Goal: Obtain resource: Download file/media

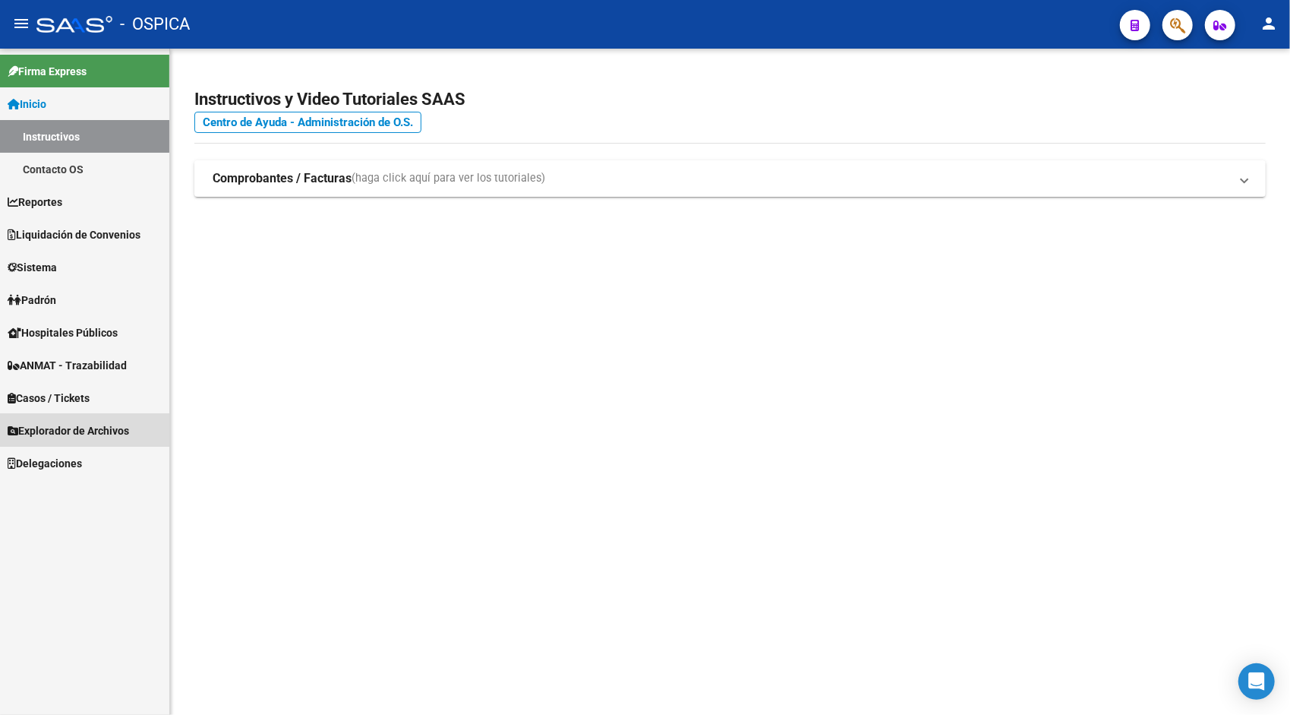
click at [70, 430] on span "Explorador de Archivos" at bounding box center [69, 430] width 122 height 17
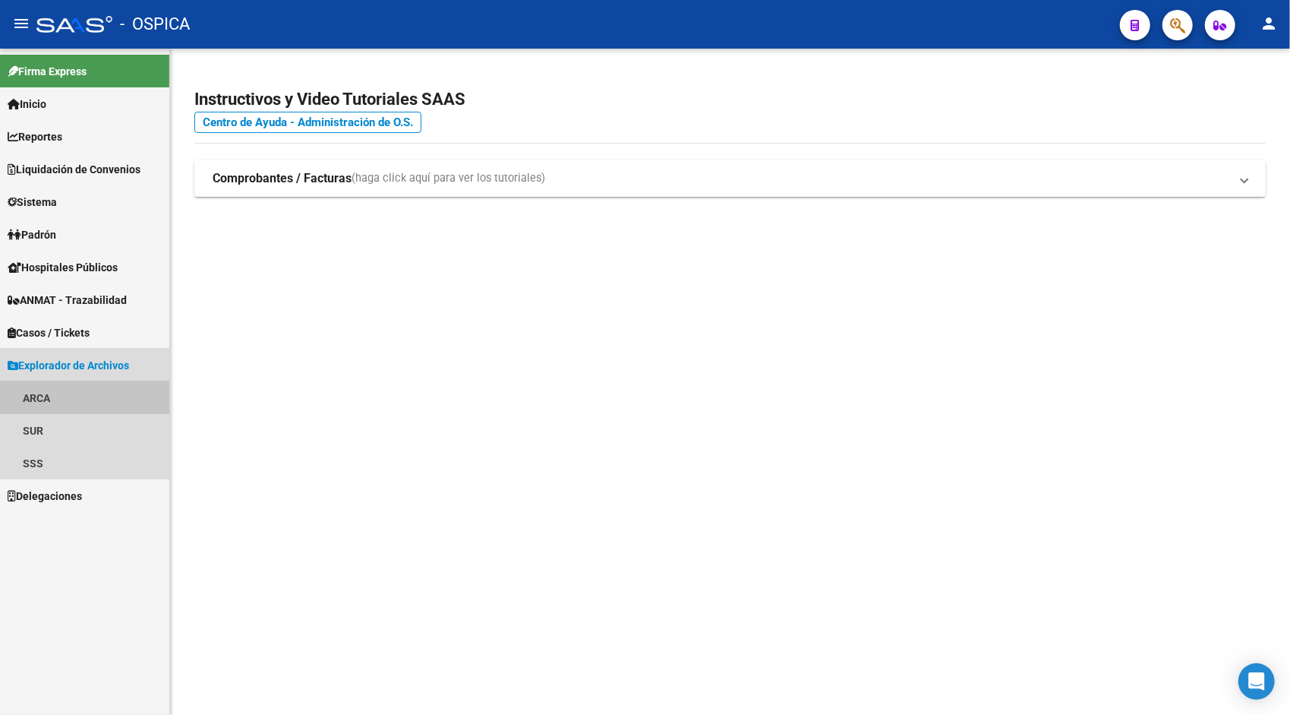
click at [46, 395] on link "ARCA" at bounding box center [84, 397] width 169 height 33
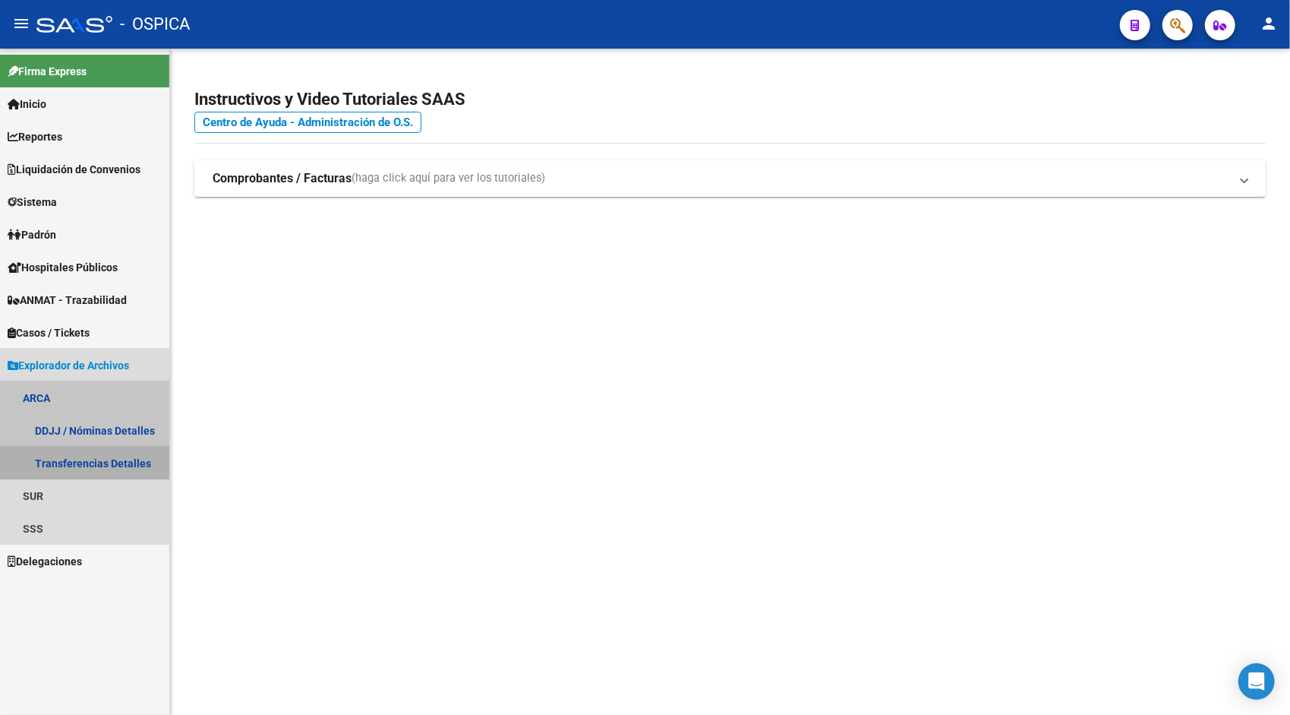
click at [102, 461] on link "Transferencias Detalles" at bounding box center [84, 463] width 169 height 33
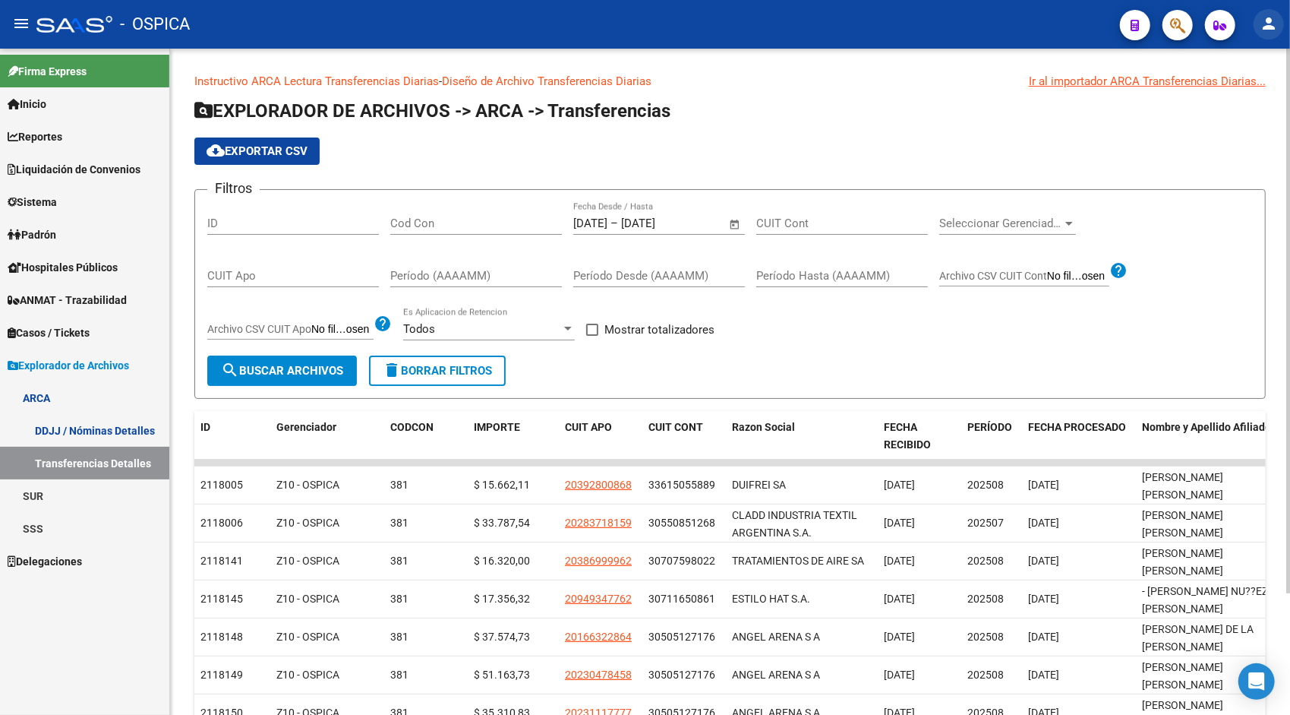
click at [1265, 26] on mat-icon "person" at bounding box center [1269, 23] width 18 height 18
click at [1218, 93] on mat-icon "exit_to_app" at bounding box center [1213, 99] width 18 height 18
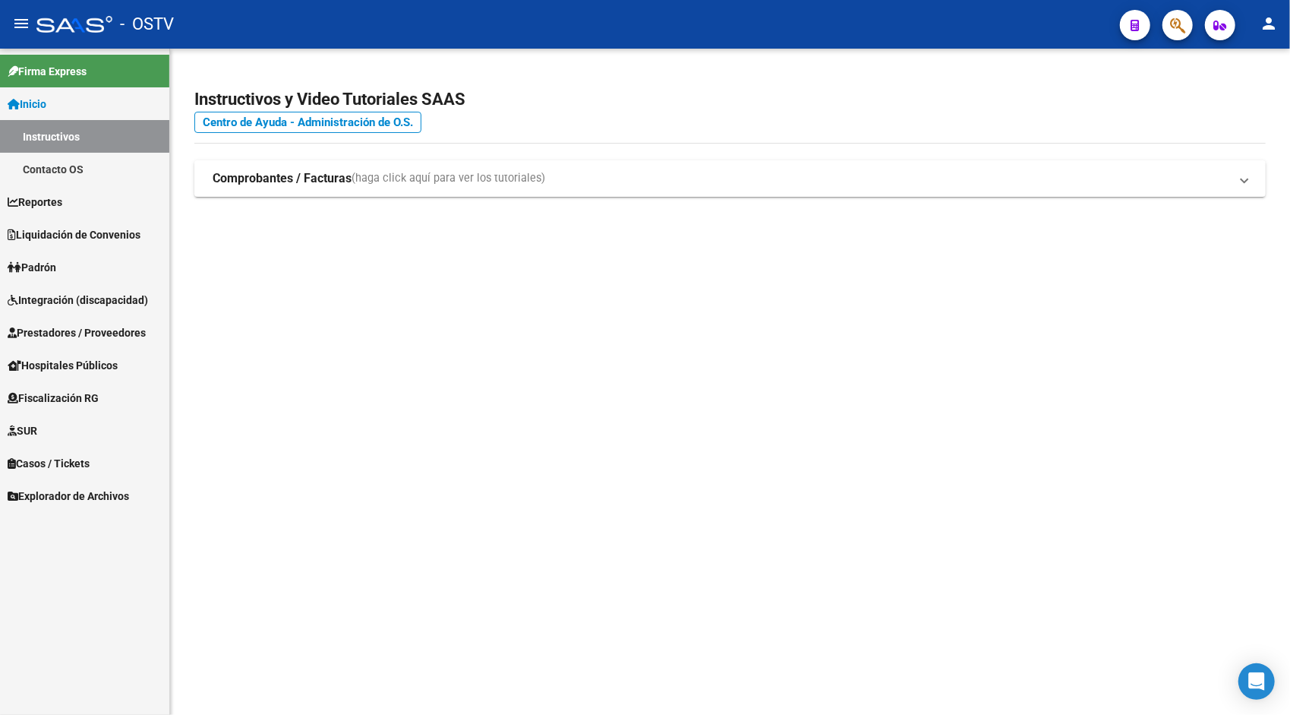
click at [91, 506] on link "Explorador de Archivos" at bounding box center [84, 495] width 169 height 33
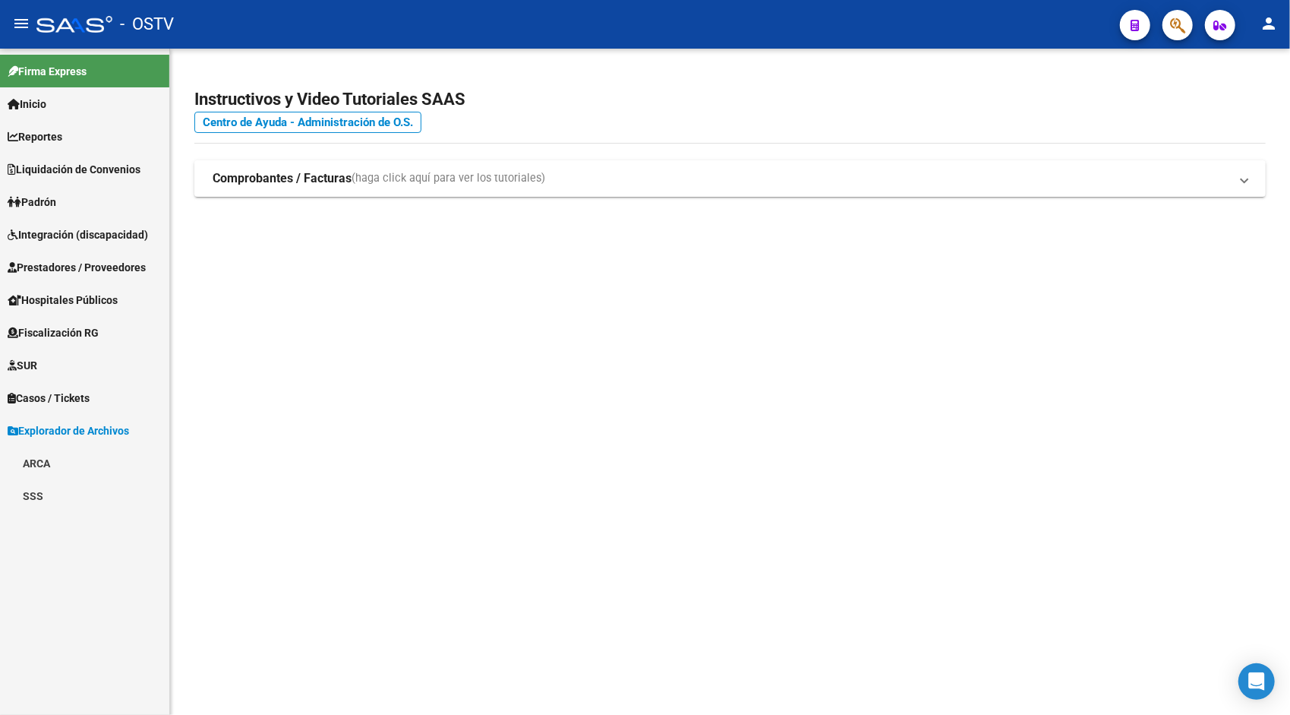
click at [62, 463] on link "ARCA" at bounding box center [84, 463] width 169 height 33
click at [115, 532] on link "Transferencias Detalles" at bounding box center [84, 528] width 169 height 33
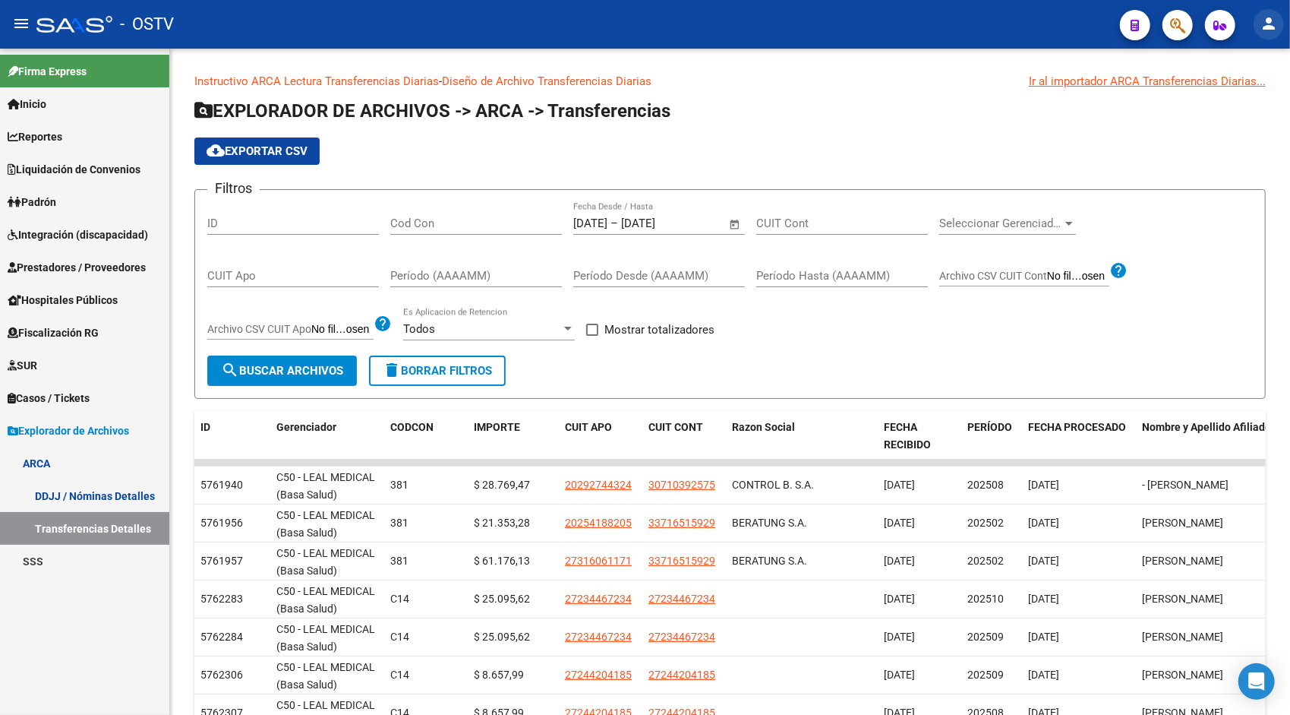
click at [1270, 26] on mat-icon "person" at bounding box center [1269, 23] width 18 height 18
click at [1242, 108] on button "exit_to_app Salir" at bounding box center [1237, 100] width 93 height 36
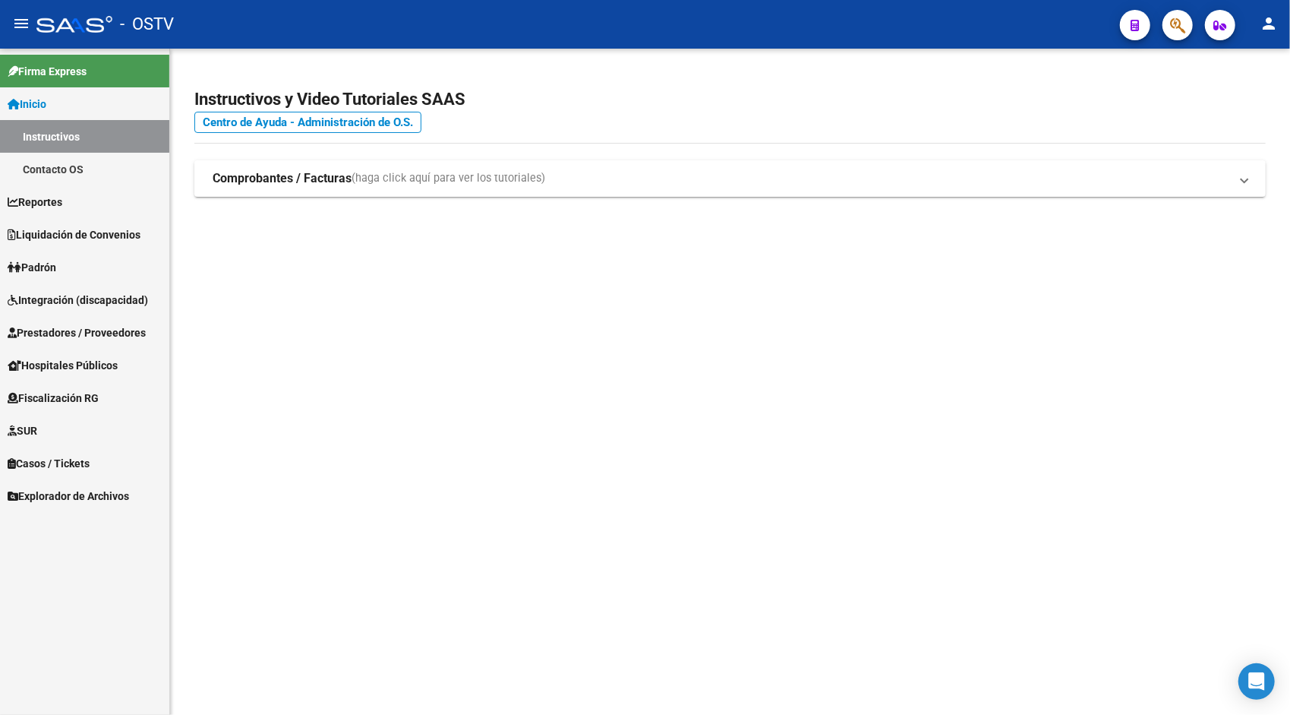
click at [92, 497] on span "Explorador de Archivos" at bounding box center [69, 496] width 122 height 17
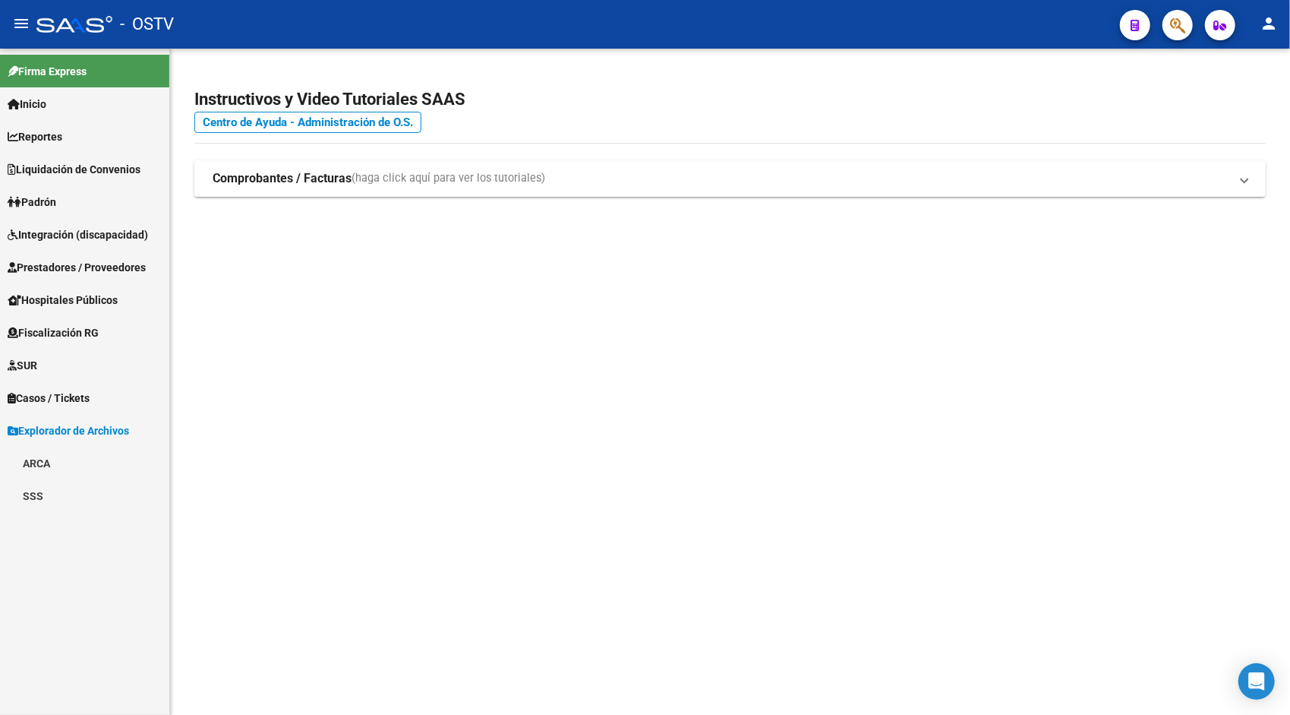
click at [56, 456] on link "ARCA" at bounding box center [84, 463] width 169 height 33
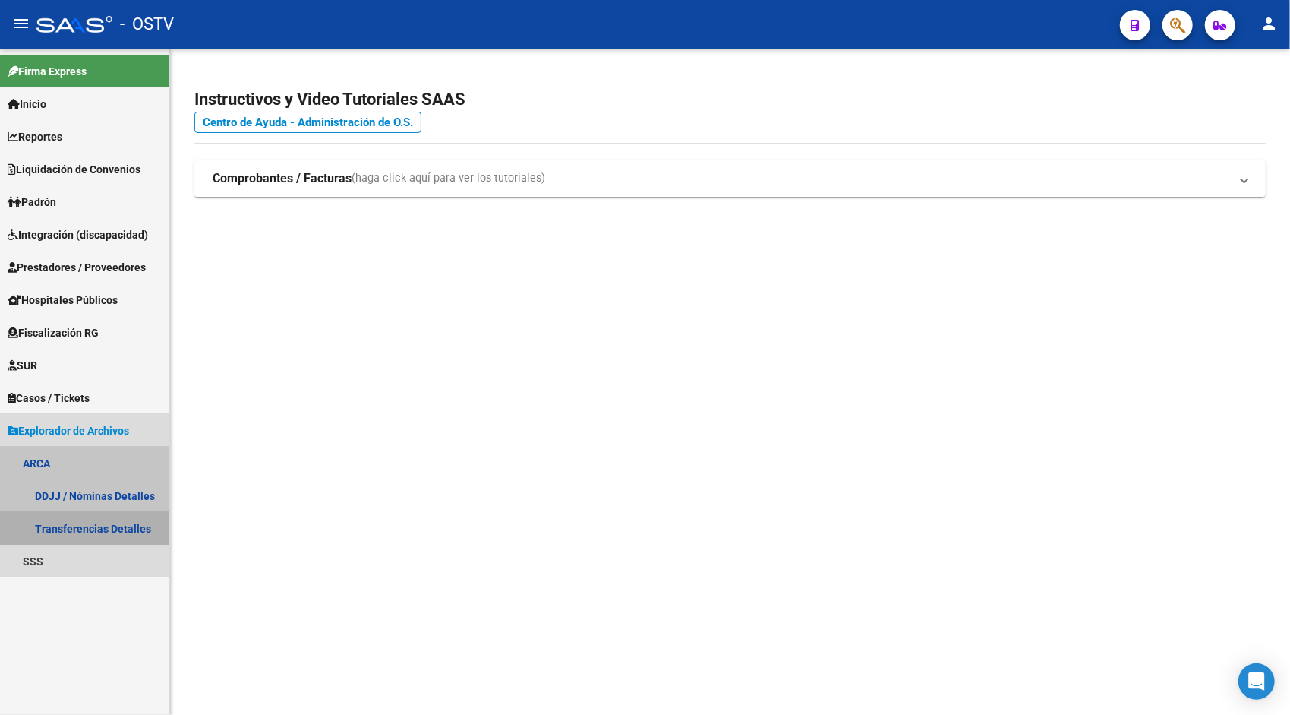
click at [83, 513] on link "Transferencias Detalles" at bounding box center [84, 528] width 169 height 33
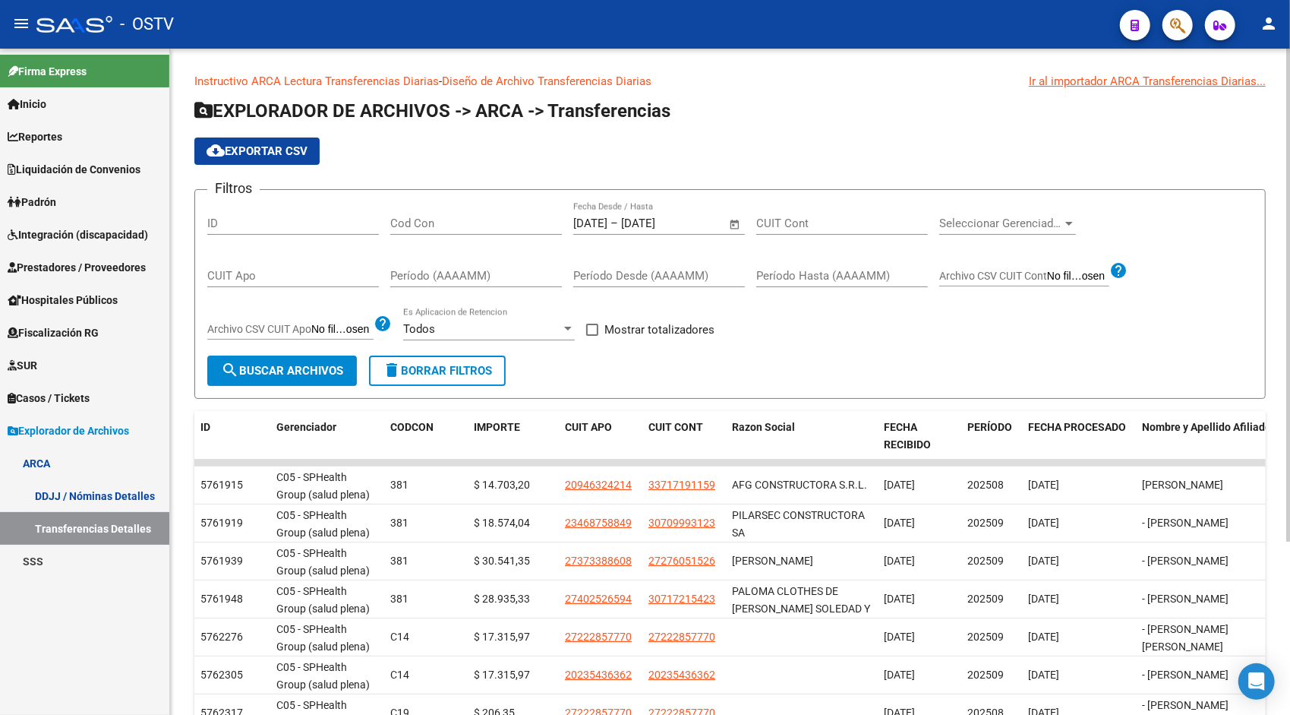
click at [741, 228] on span "Open calendar" at bounding box center [735, 224] width 36 height 36
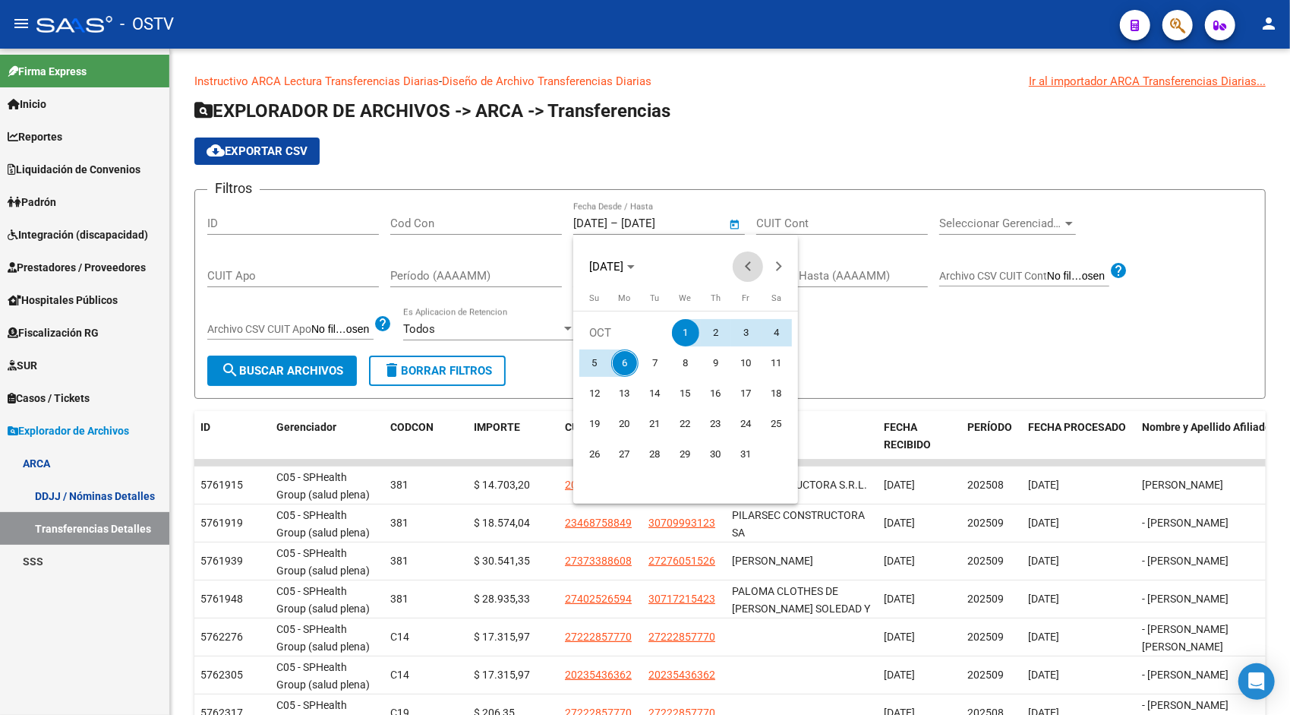
click at [744, 260] on span "Previous month" at bounding box center [748, 266] width 30 height 30
click at [593, 368] on span "1" at bounding box center [594, 362] width 27 height 27
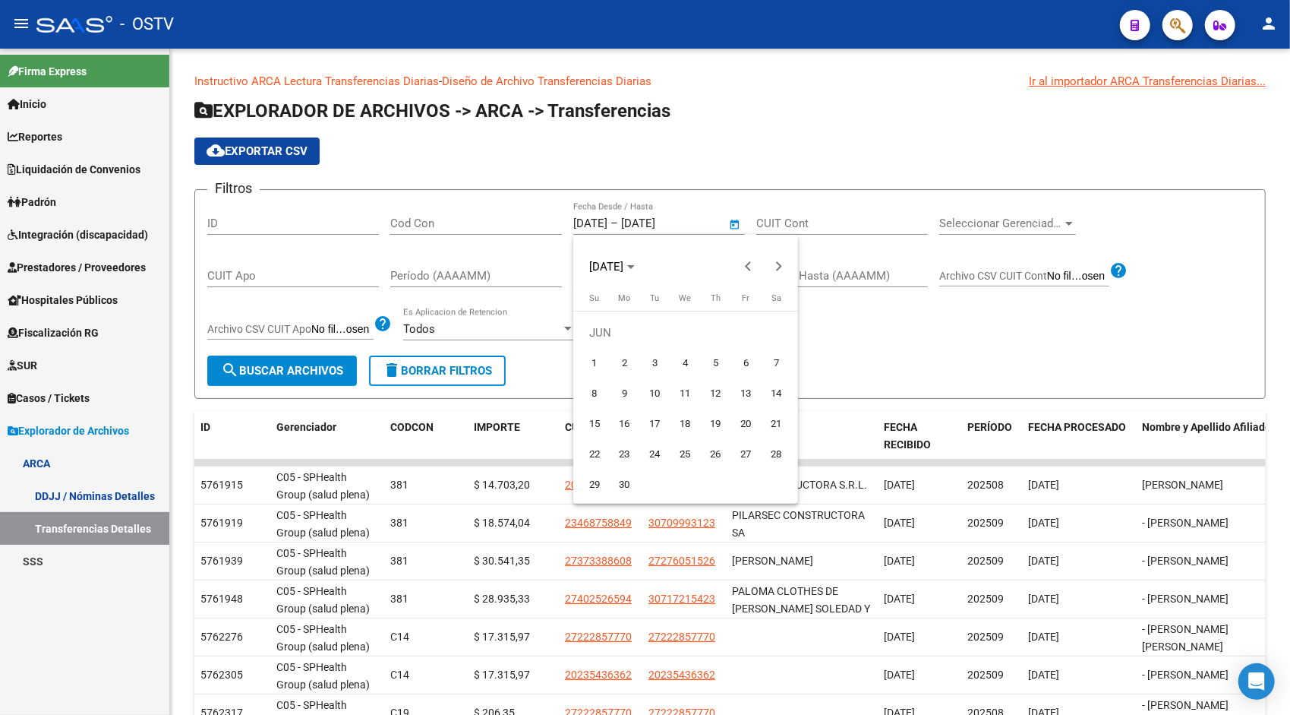
type input "01/06/2025"
click at [776, 269] on button "Next month" at bounding box center [778, 266] width 30 height 30
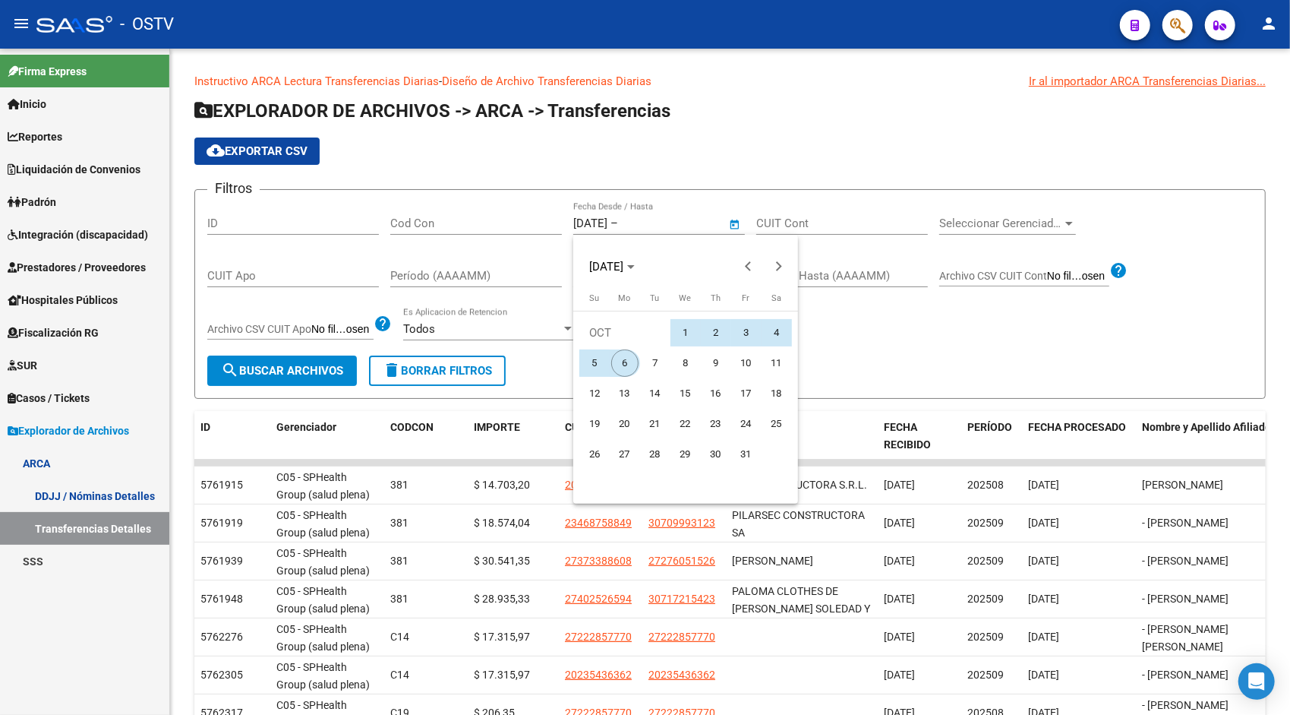
click at [623, 363] on span "6" at bounding box center [624, 362] width 27 height 27
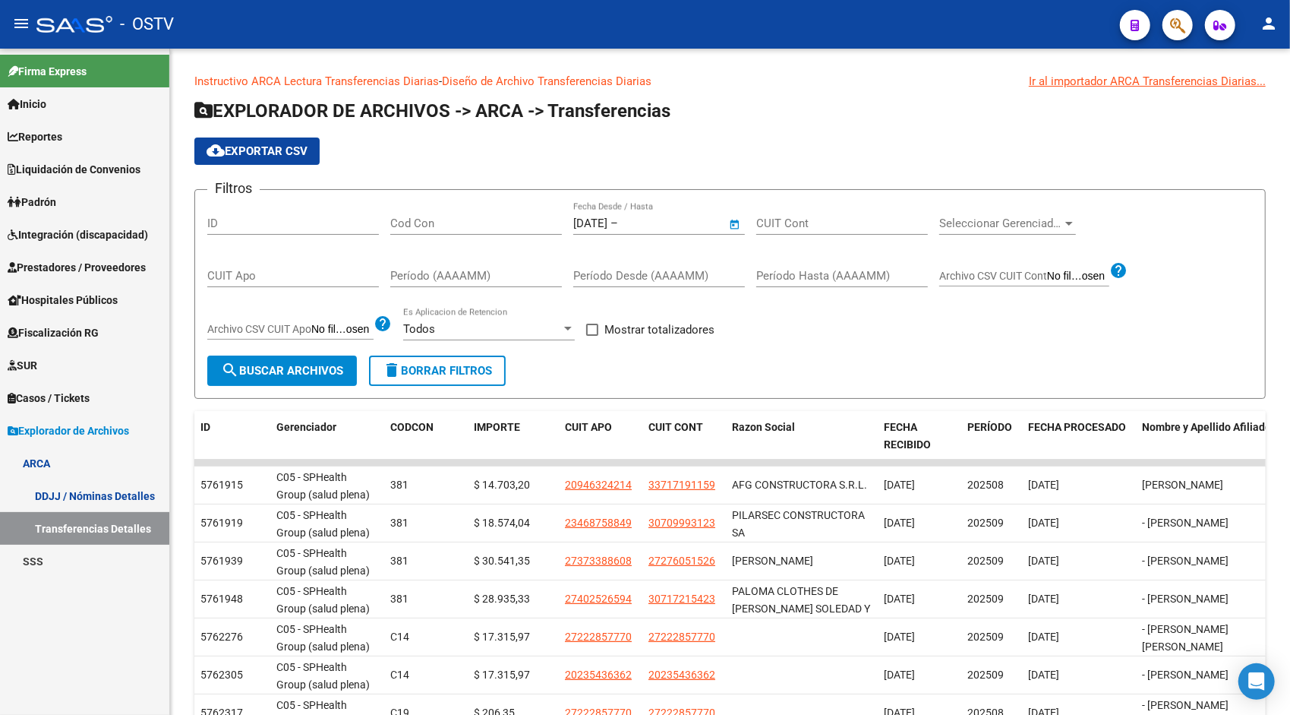
type input "[DATE]"
click at [282, 368] on span "search Buscar Archivos" at bounding box center [282, 371] width 122 height 14
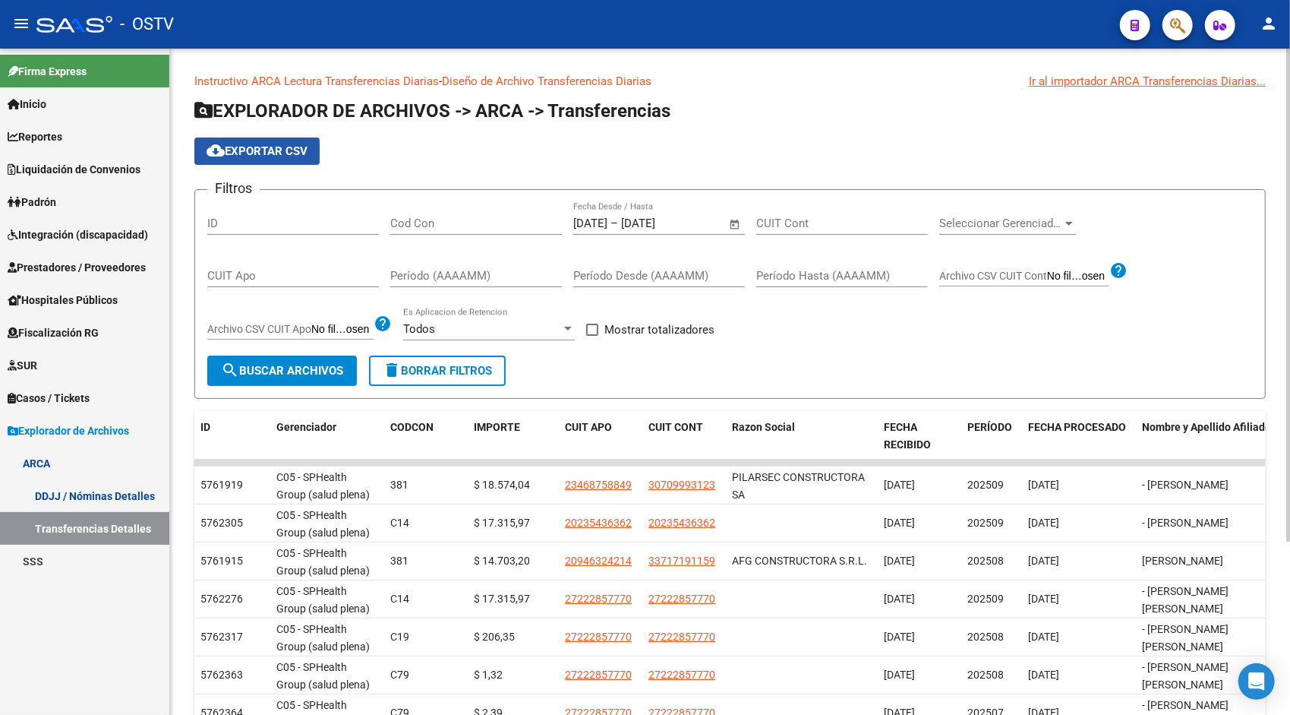
click at [282, 152] on span "cloud_download Exportar CSV" at bounding box center [257, 151] width 101 height 14
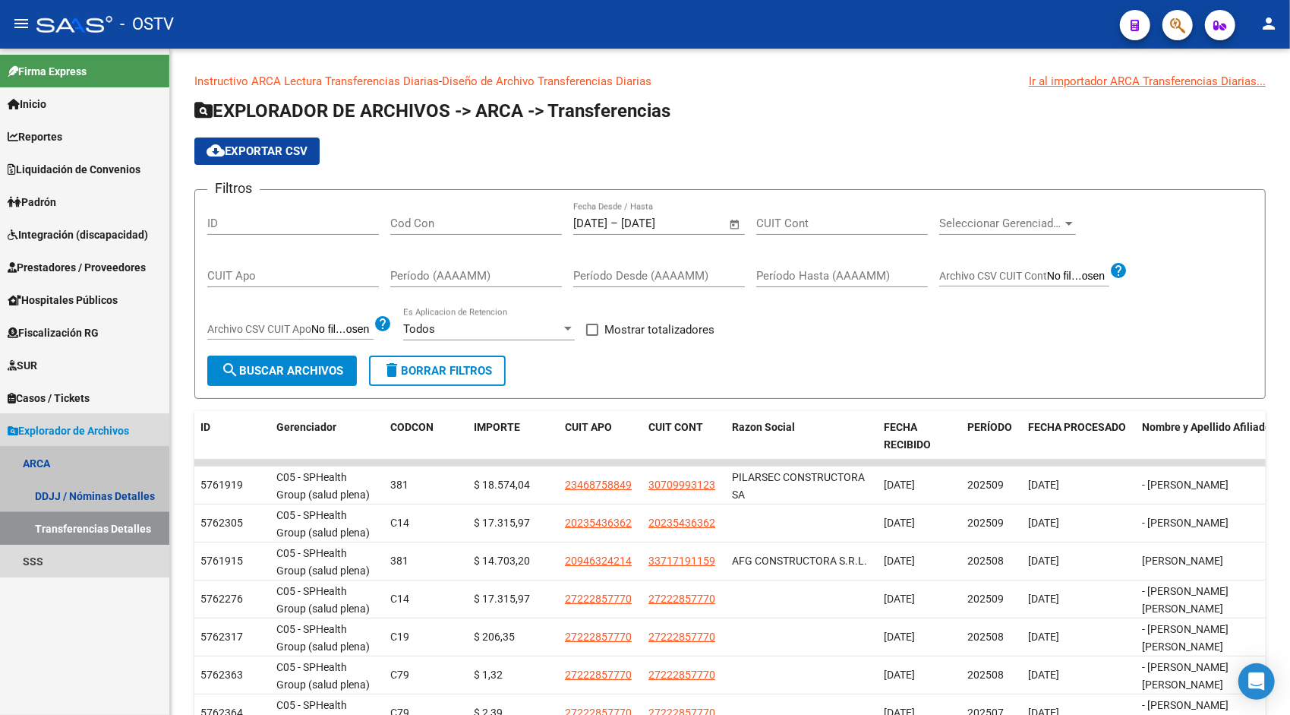
click at [71, 513] on link "Transferencias Detalles" at bounding box center [84, 528] width 169 height 33
click at [73, 500] on link "DDJJ / Nóminas Detalles" at bounding box center [84, 495] width 169 height 33
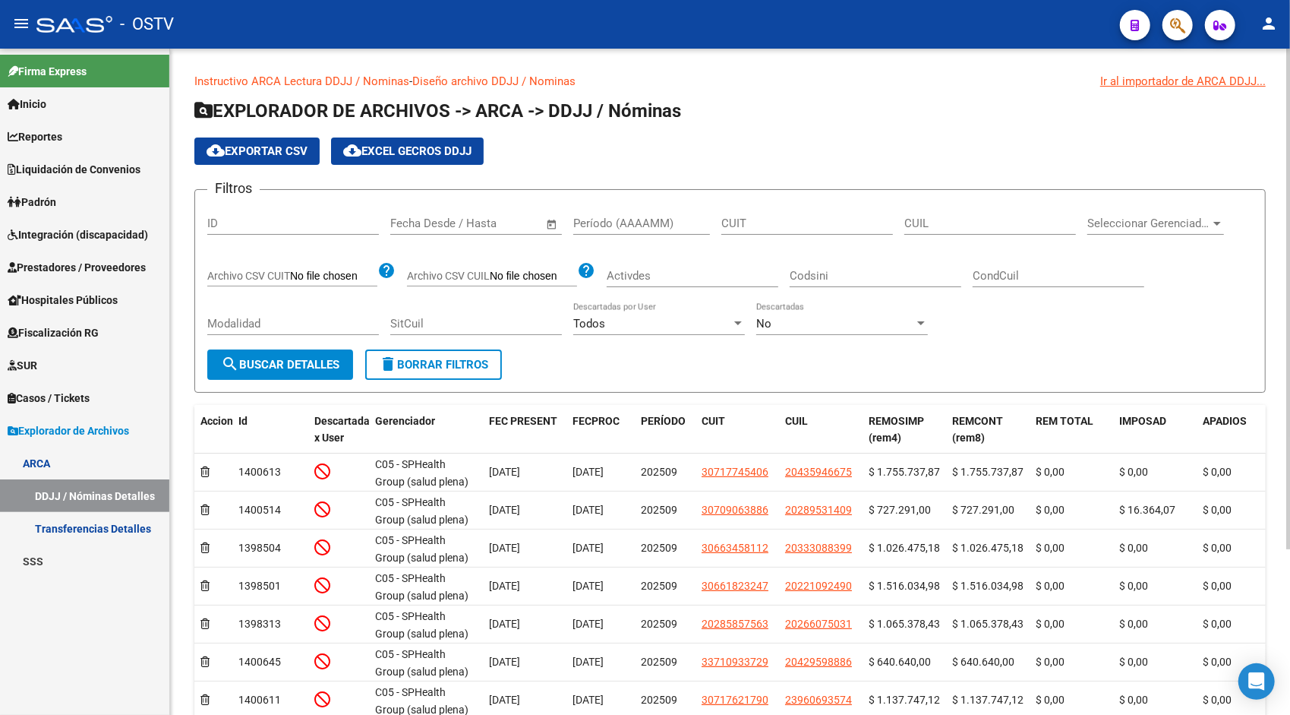
click at [541, 225] on span "Open calendar" at bounding box center [552, 224] width 36 height 36
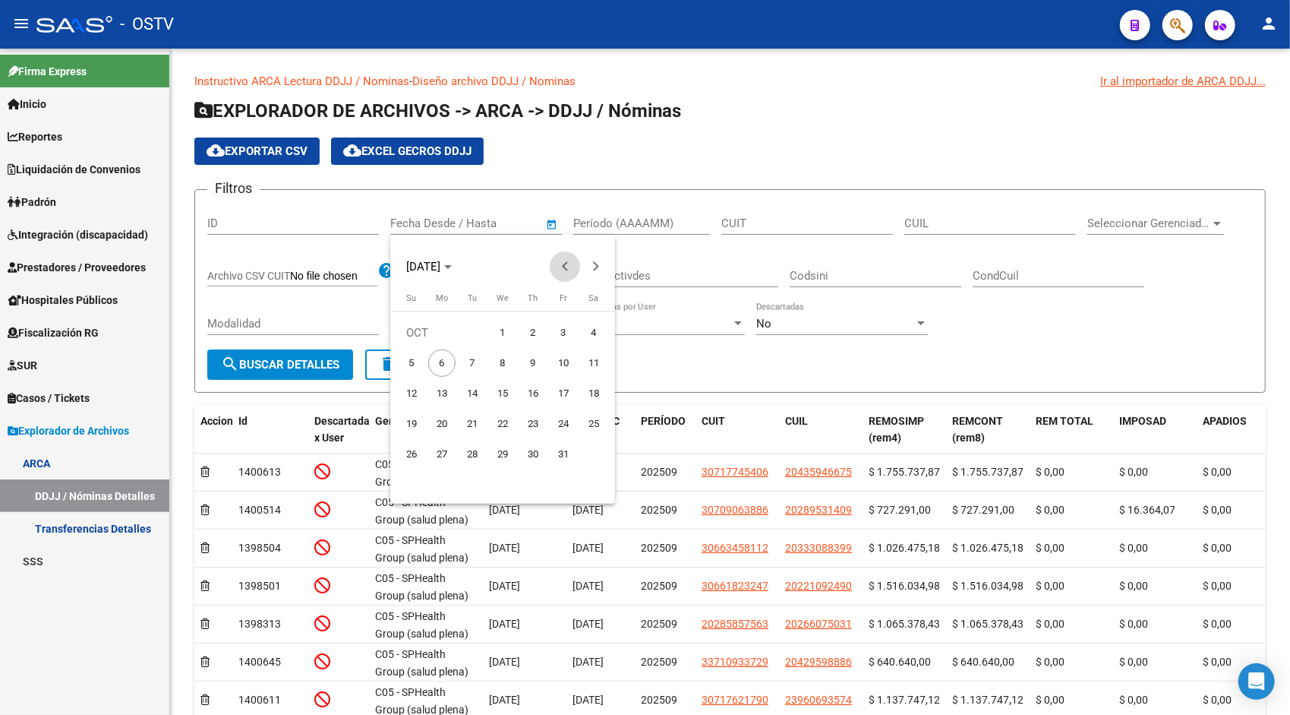
click at [570, 272] on span "Previous month" at bounding box center [565, 266] width 30 height 30
click at [573, 342] on span "1" at bounding box center [563, 332] width 27 height 27
type input "[DATE]"
click at [604, 264] on span "Next month" at bounding box center [595, 266] width 30 height 30
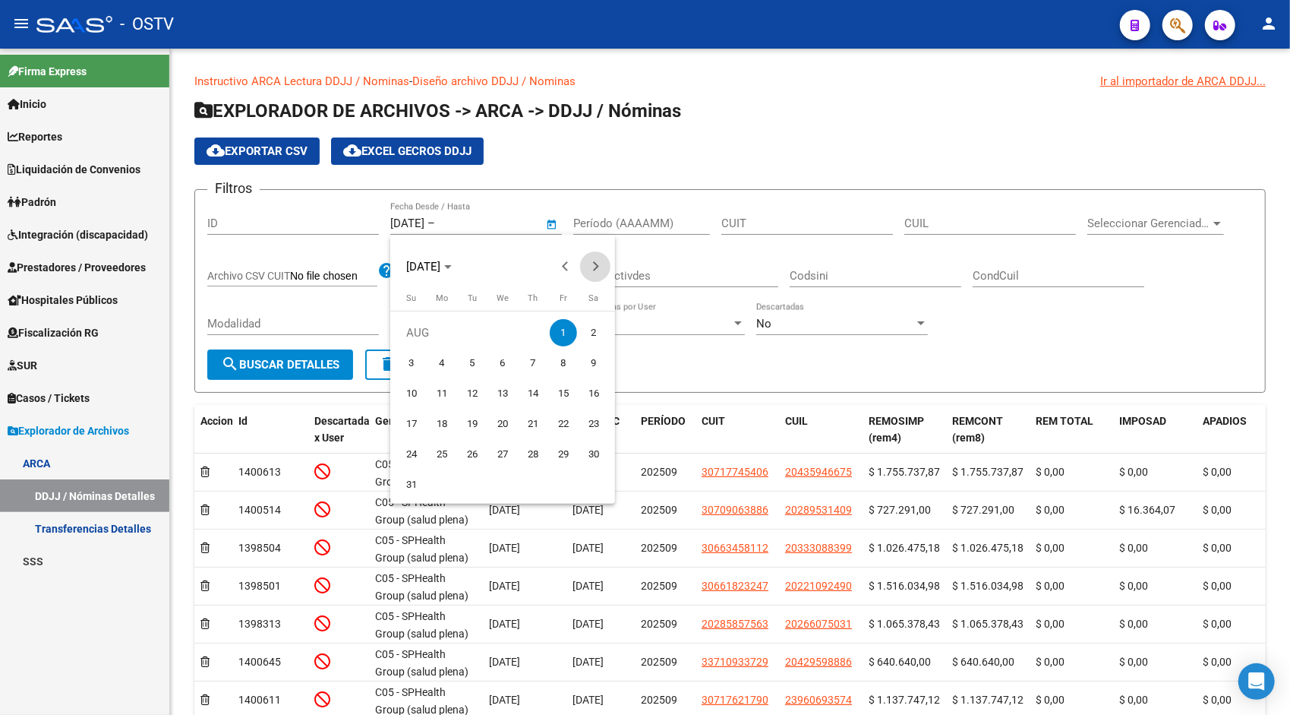
click at [604, 264] on span "Next month" at bounding box center [595, 266] width 30 height 30
click at [443, 365] on span "6" at bounding box center [441, 362] width 27 height 27
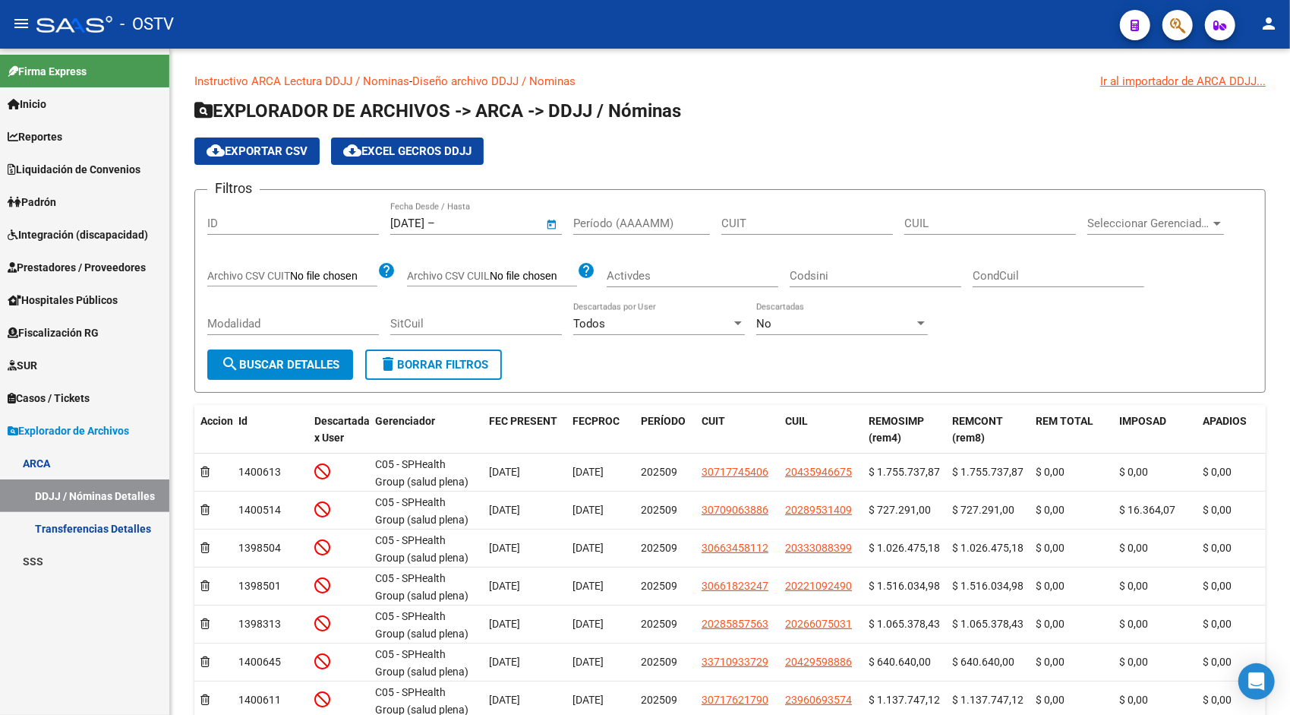
type input "[DATE]"
click at [282, 364] on span "search Buscar Detalles" at bounding box center [280, 365] width 118 height 14
click at [267, 153] on span "cloud_download Exportar CSV" at bounding box center [257, 151] width 101 height 14
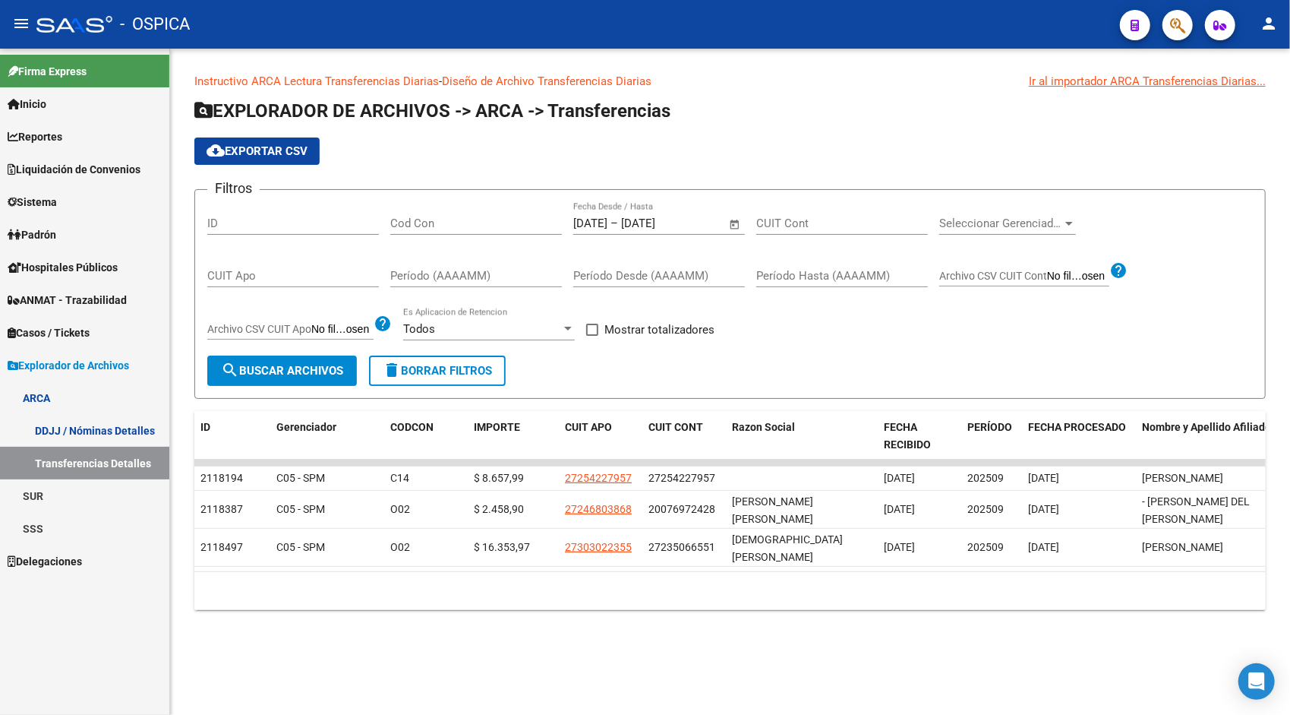
click at [736, 225] on span "Open calendar" at bounding box center [735, 224] width 36 height 36
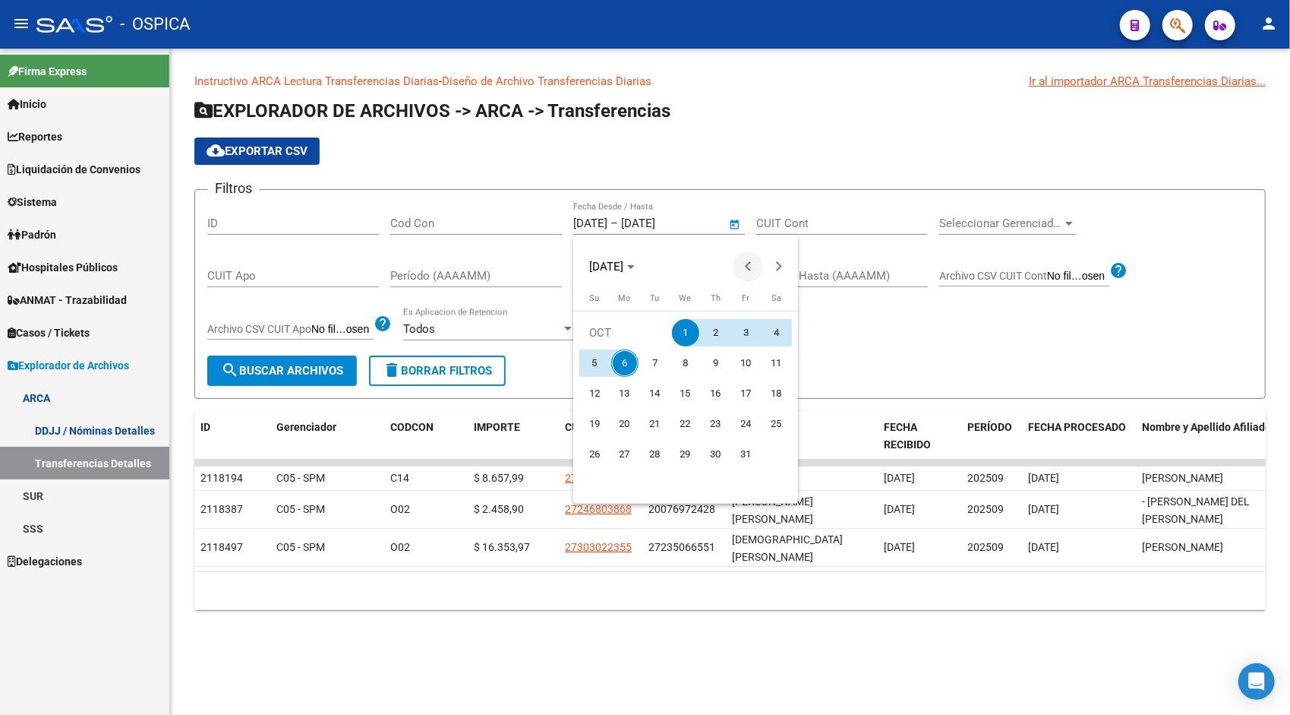
click at [746, 265] on button "Previous month" at bounding box center [748, 266] width 30 height 30
click at [597, 361] on span "1" at bounding box center [594, 362] width 27 height 27
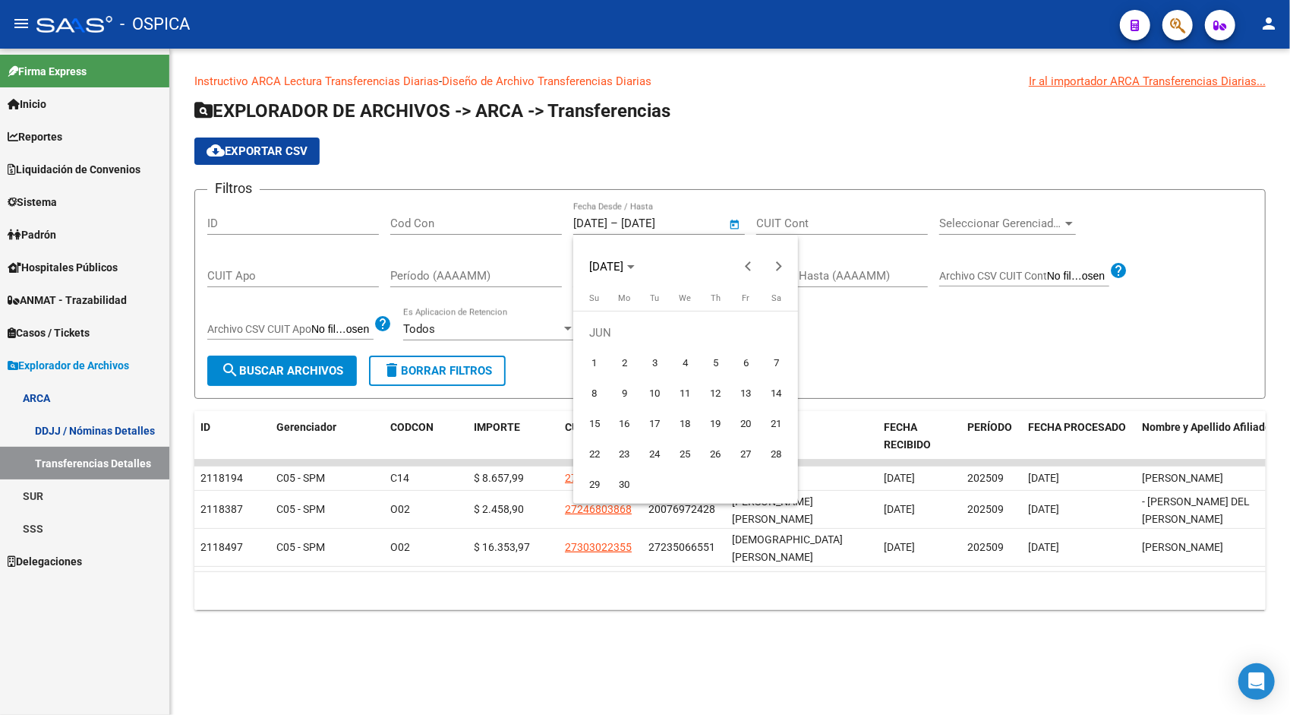
type input "01/06/2025"
click at [776, 274] on span "Next month" at bounding box center [778, 266] width 30 height 30
click at [782, 270] on span "Next month" at bounding box center [778, 266] width 30 height 30
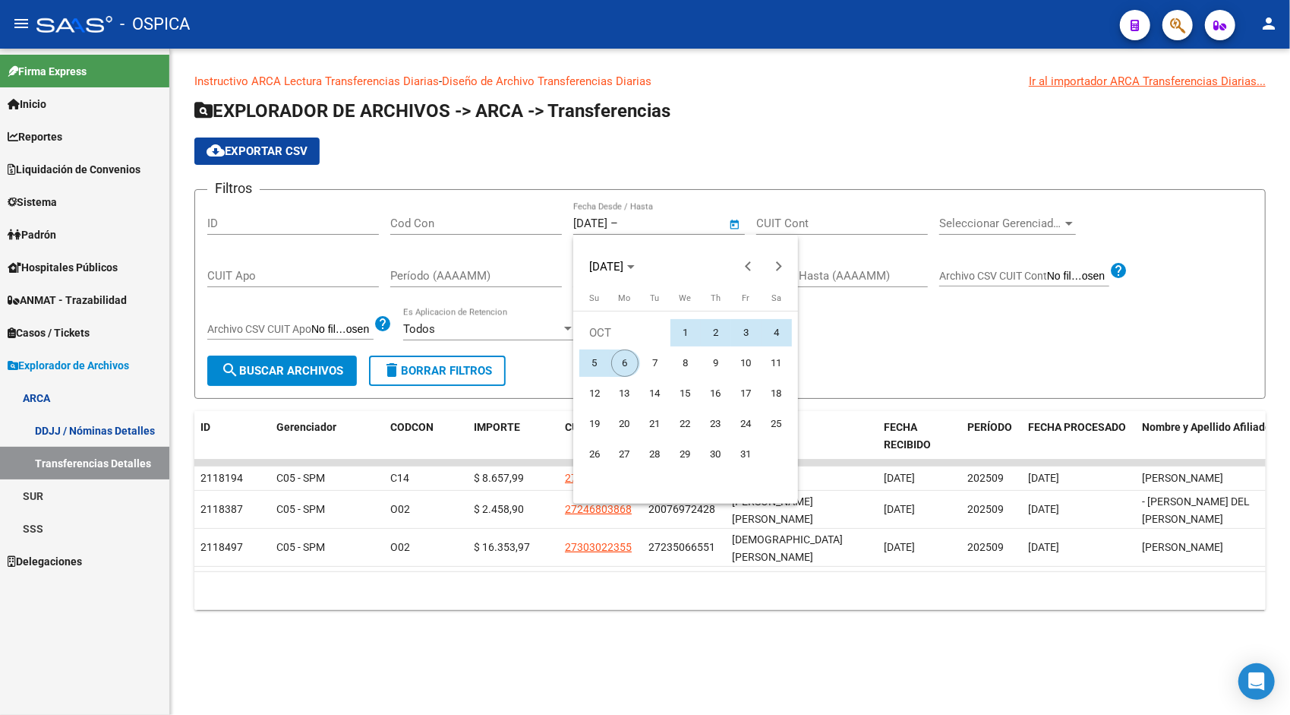
click at [631, 363] on span "6" at bounding box center [624, 362] width 27 height 27
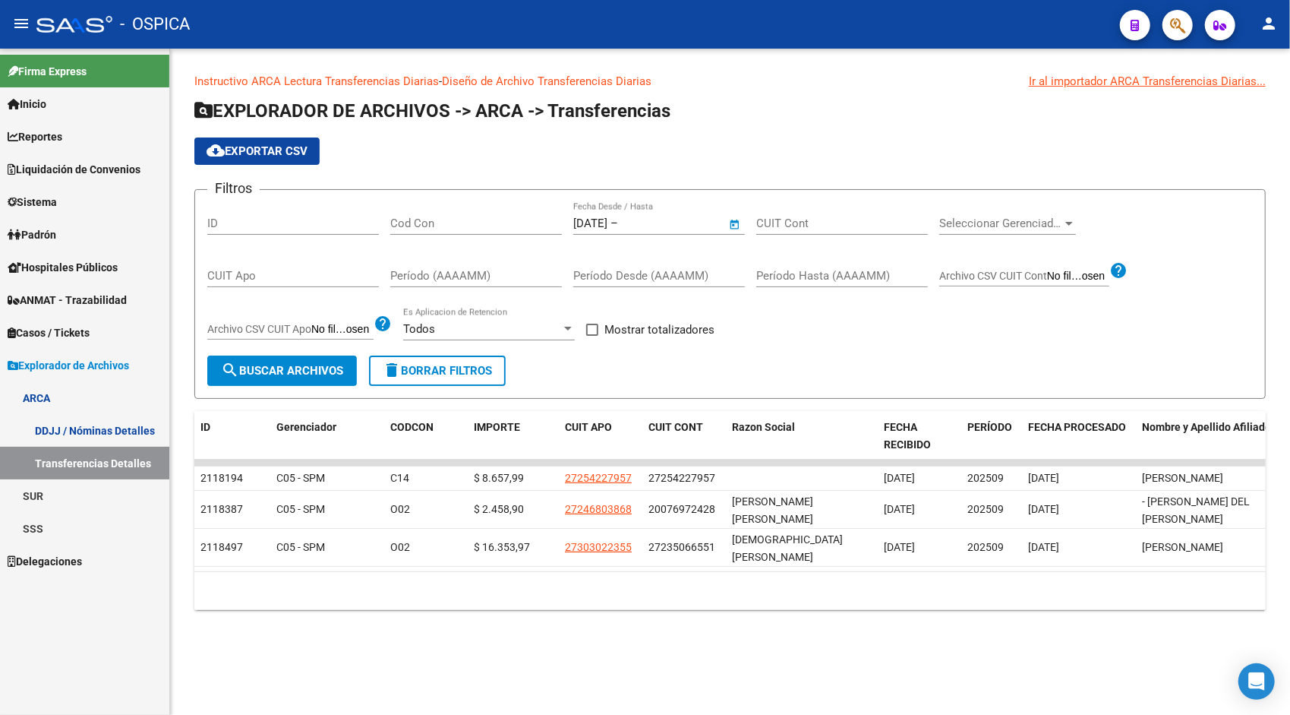
type input "[DATE]"
click at [295, 367] on span "search Buscar Archivos" at bounding box center [282, 371] width 122 height 14
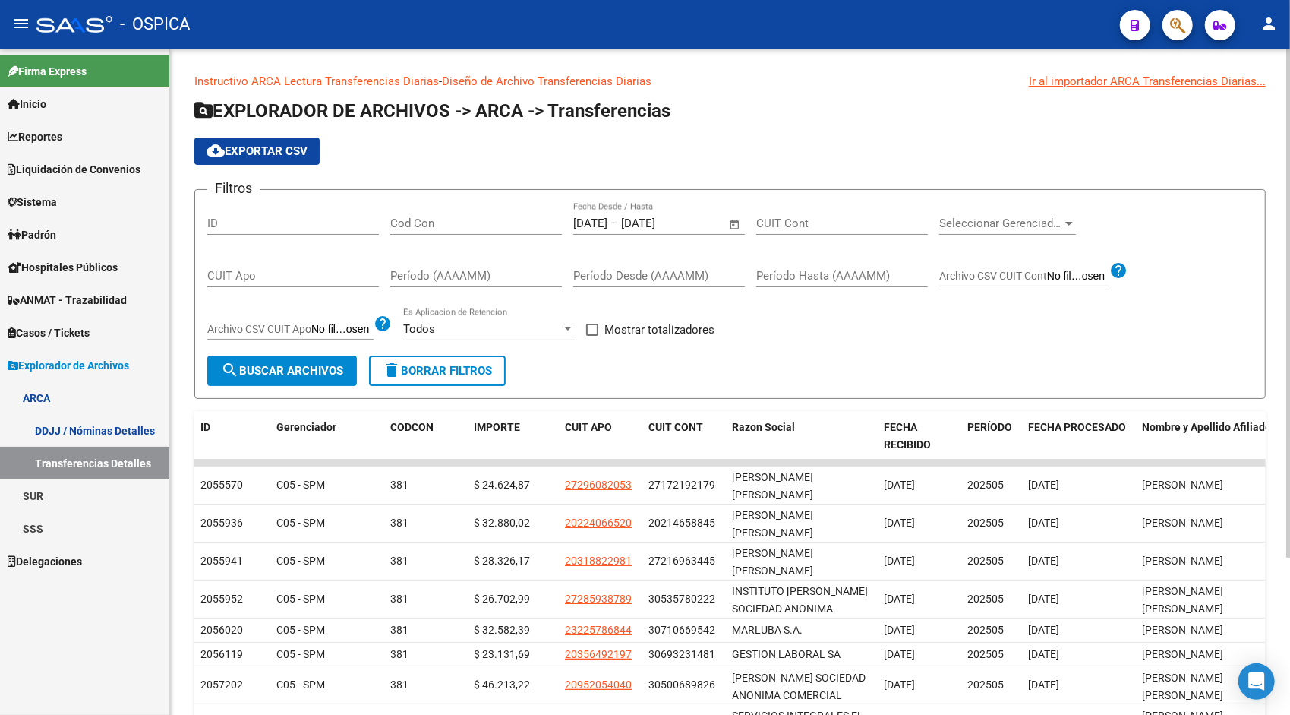
click at [279, 163] on button "cloud_download Exportar CSV" at bounding box center [256, 150] width 125 height 27
click at [53, 432] on link "DDJJ / Nóminas Detalles" at bounding box center [84, 430] width 169 height 33
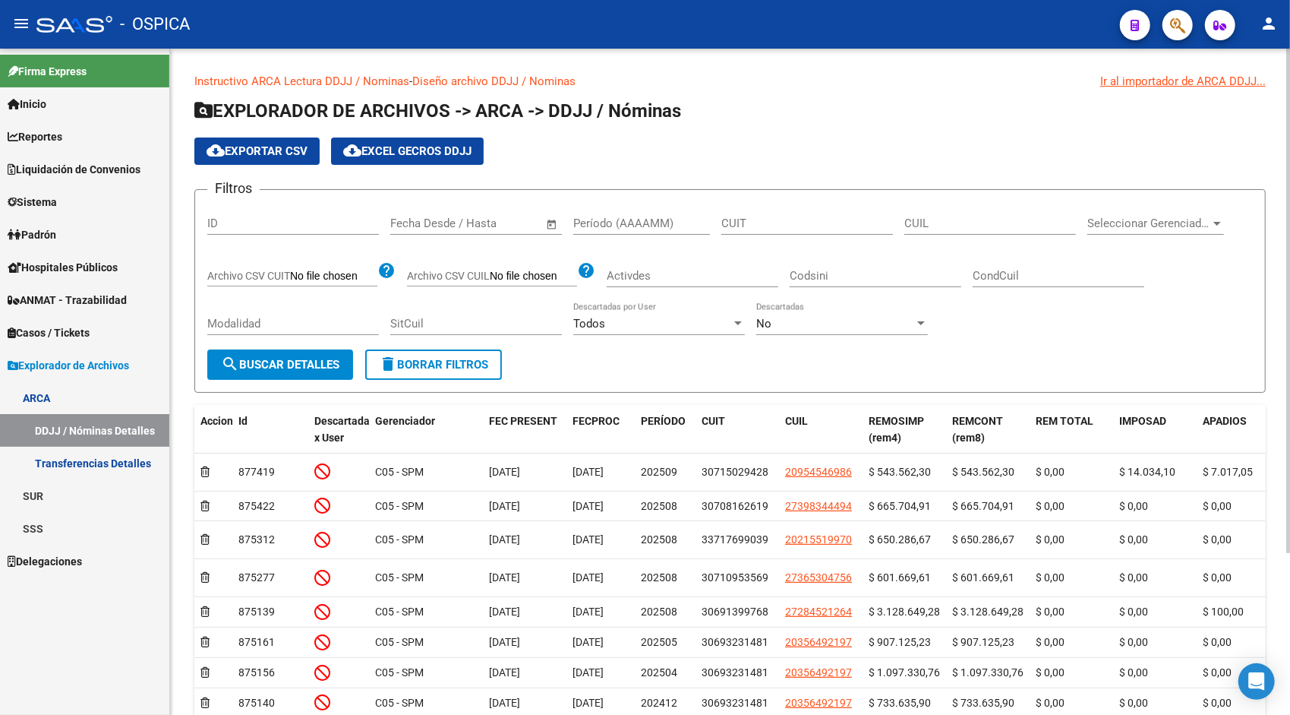
click at [539, 226] on span "Open calendar" at bounding box center [552, 224] width 36 height 36
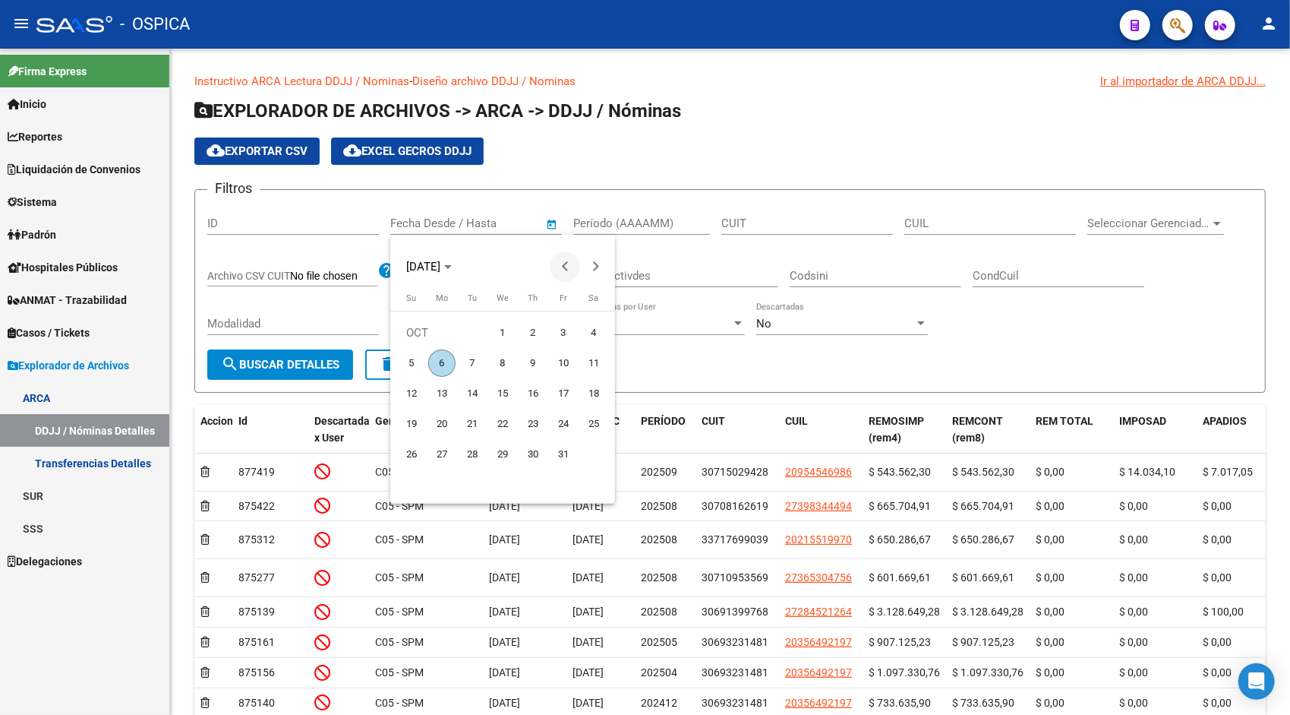
click at [560, 270] on span "Previous month" at bounding box center [565, 266] width 30 height 30
click at [560, 331] on span "1" at bounding box center [563, 332] width 27 height 27
type input "[DATE]"
click at [598, 275] on span "Next month" at bounding box center [595, 266] width 30 height 30
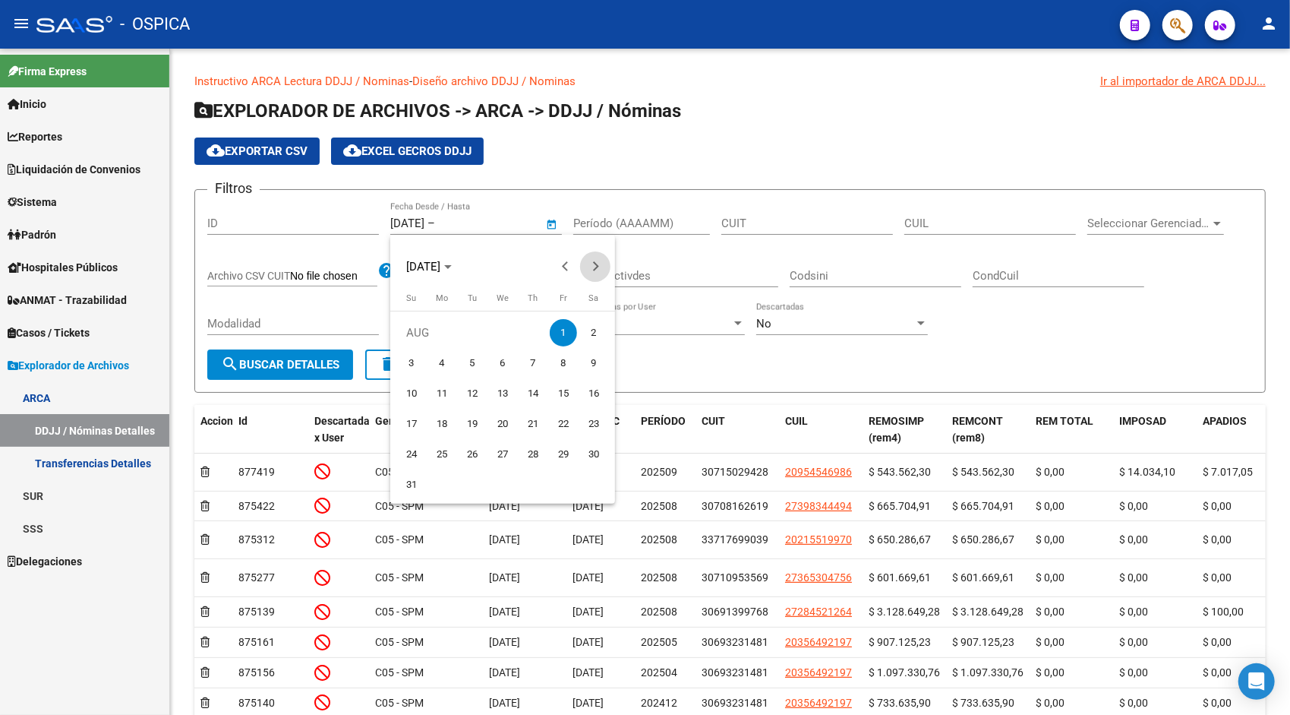
click at [598, 275] on span "Next month" at bounding box center [595, 266] width 30 height 30
click at [445, 358] on span "6" at bounding box center [441, 362] width 27 height 27
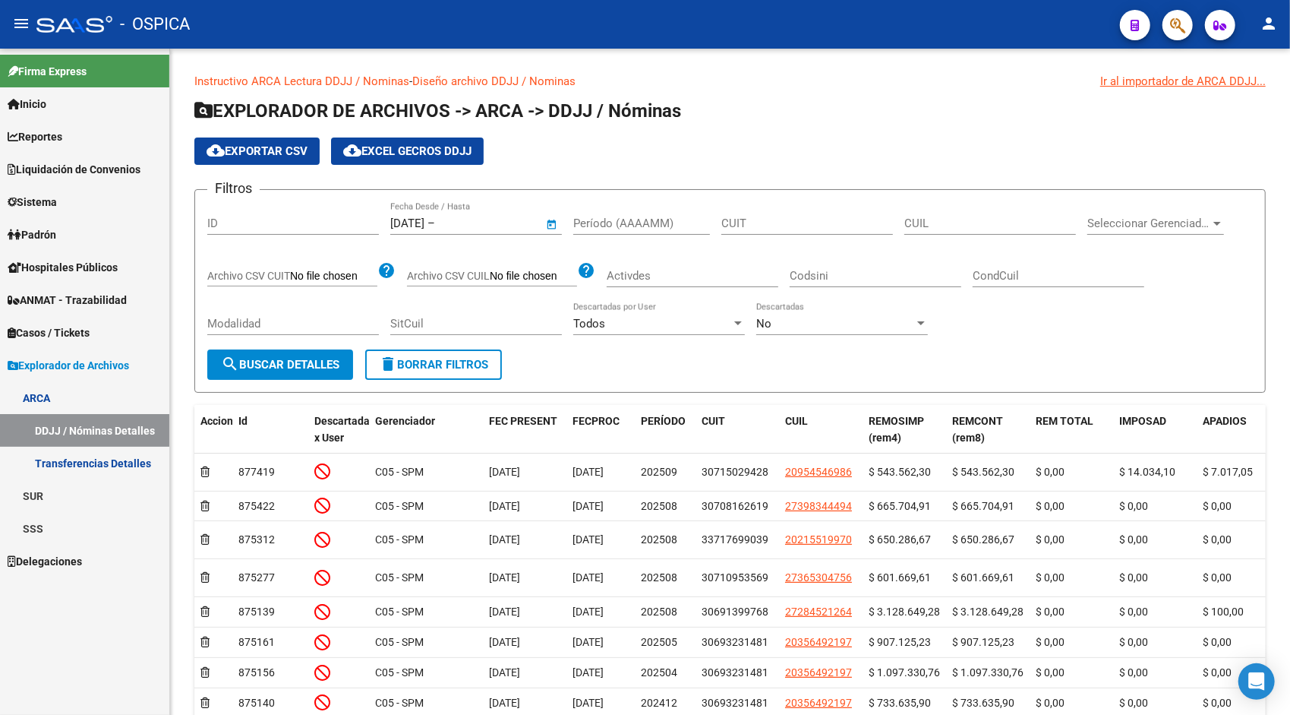
type input "[DATE]"
click at [318, 352] on button "search Buscar Detalles" at bounding box center [280, 364] width 146 height 30
click at [292, 145] on span "cloud_download Exportar CSV" at bounding box center [257, 151] width 101 height 14
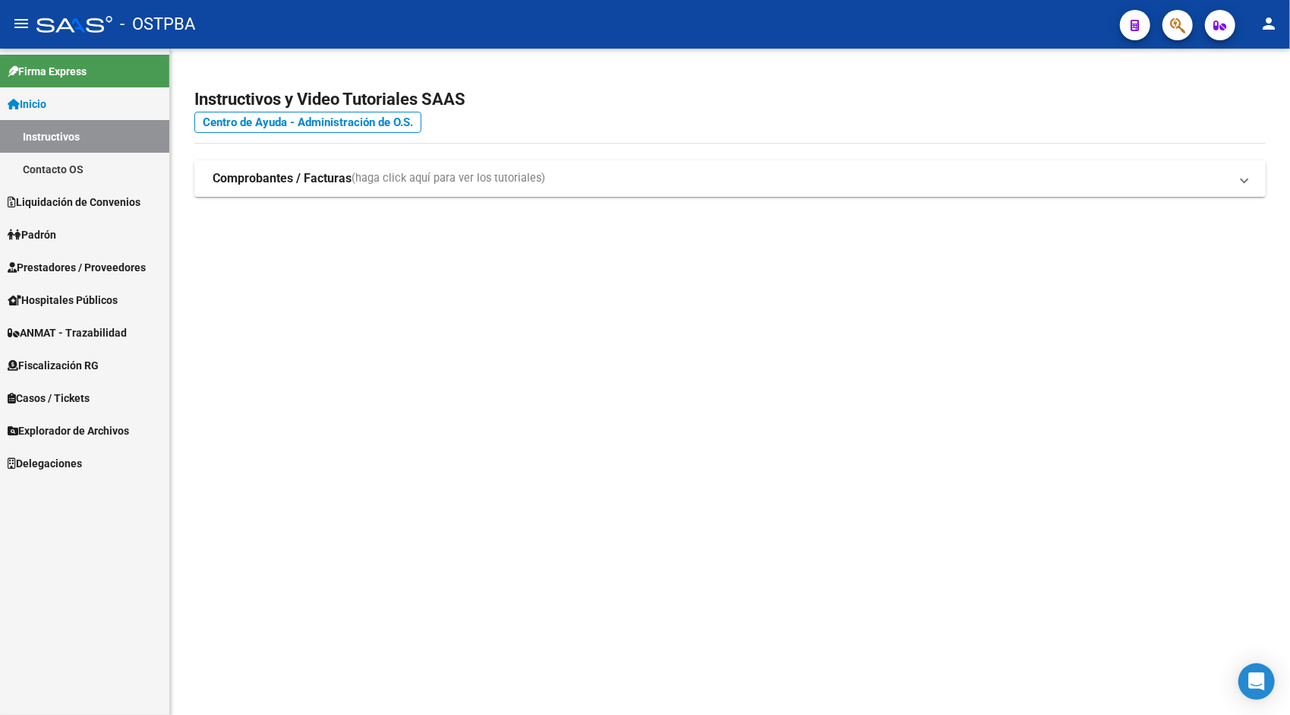
click at [102, 422] on span "Explorador de Archivos" at bounding box center [69, 430] width 122 height 17
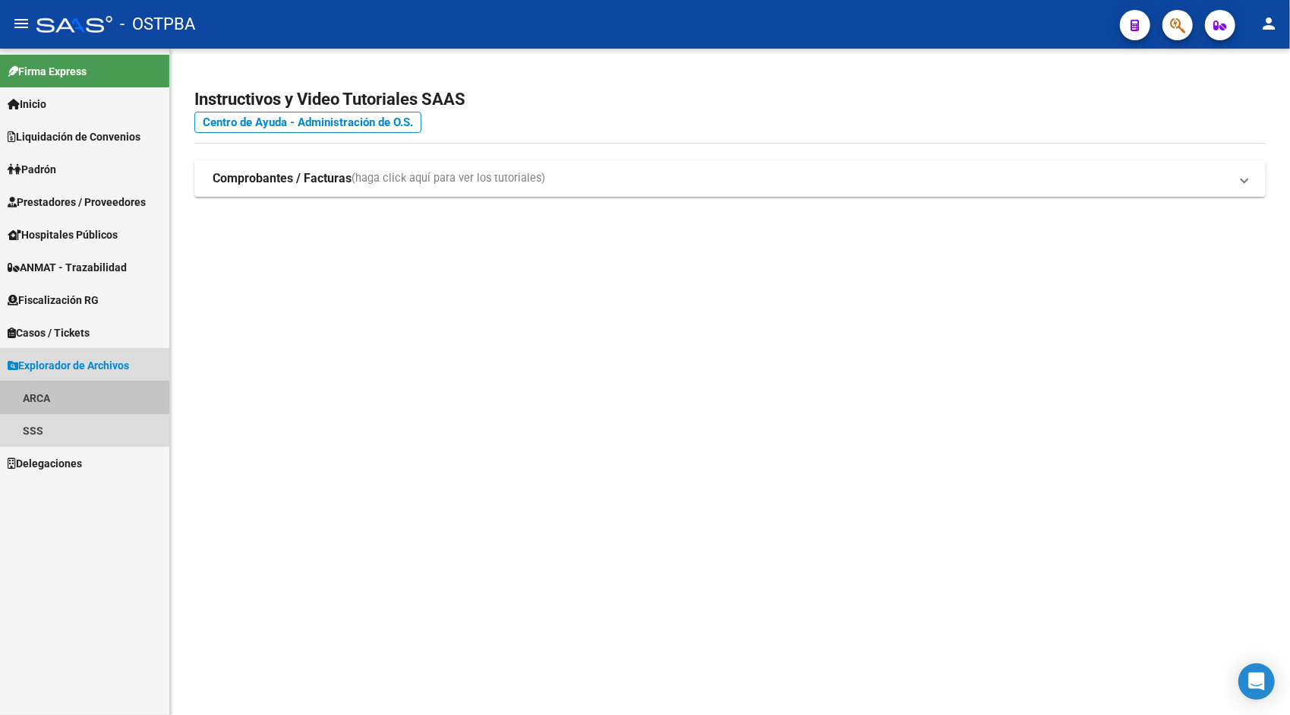
click at [47, 395] on link "ARCA" at bounding box center [84, 397] width 169 height 33
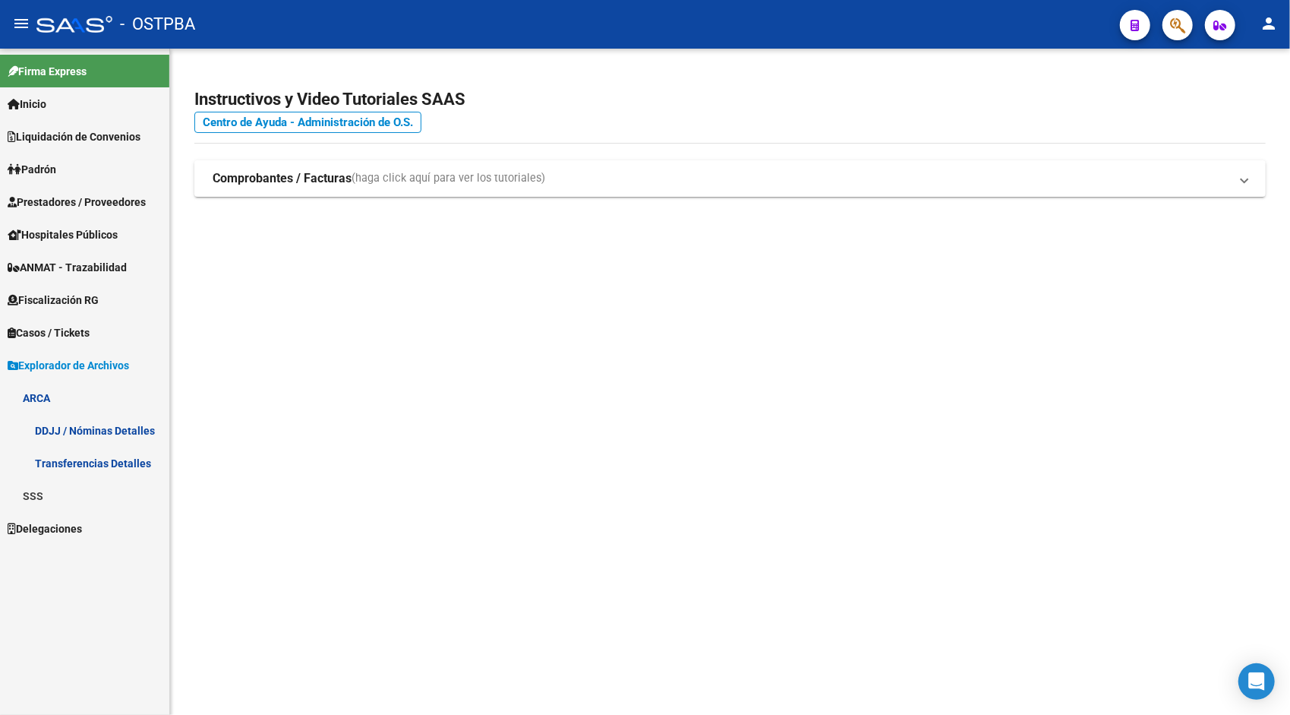
click at [84, 471] on link "Transferencias Detalles" at bounding box center [84, 463] width 169 height 33
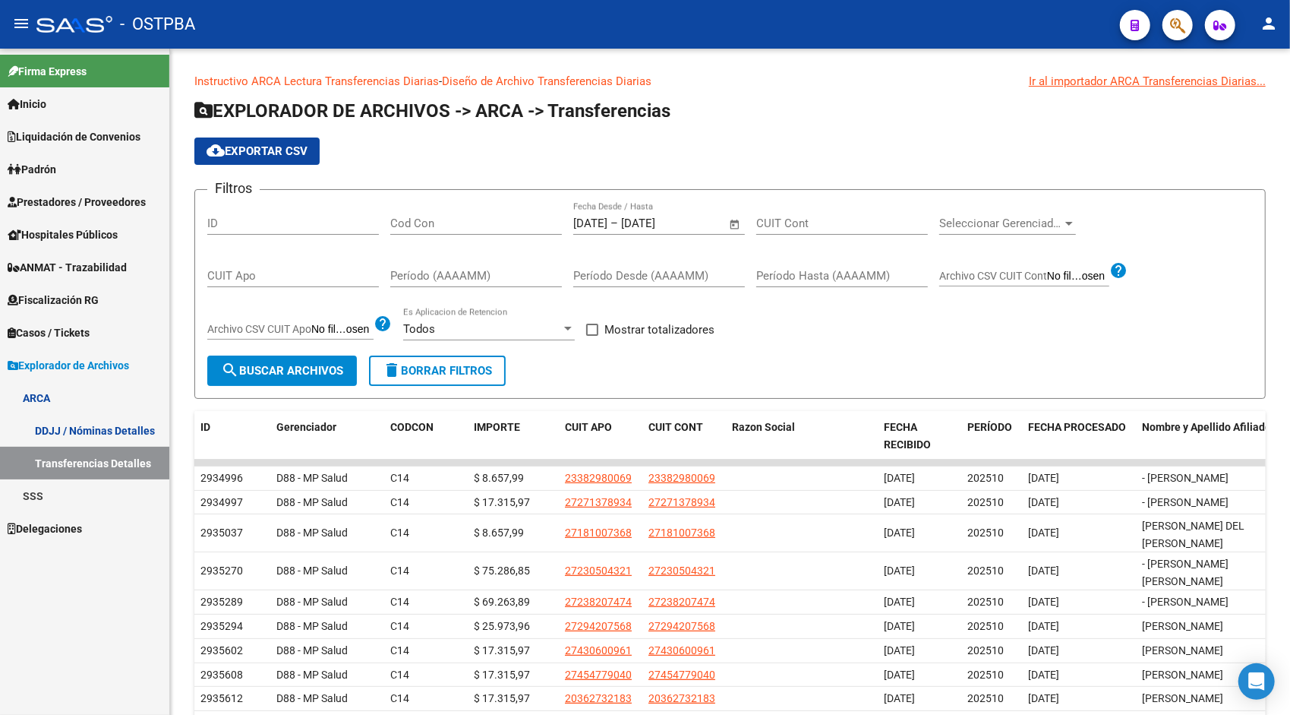
click at [1273, 24] on mat-icon "person" at bounding box center [1269, 23] width 18 height 18
click at [1225, 97] on button "exit_to_app Salir" at bounding box center [1237, 100] width 93 height 36
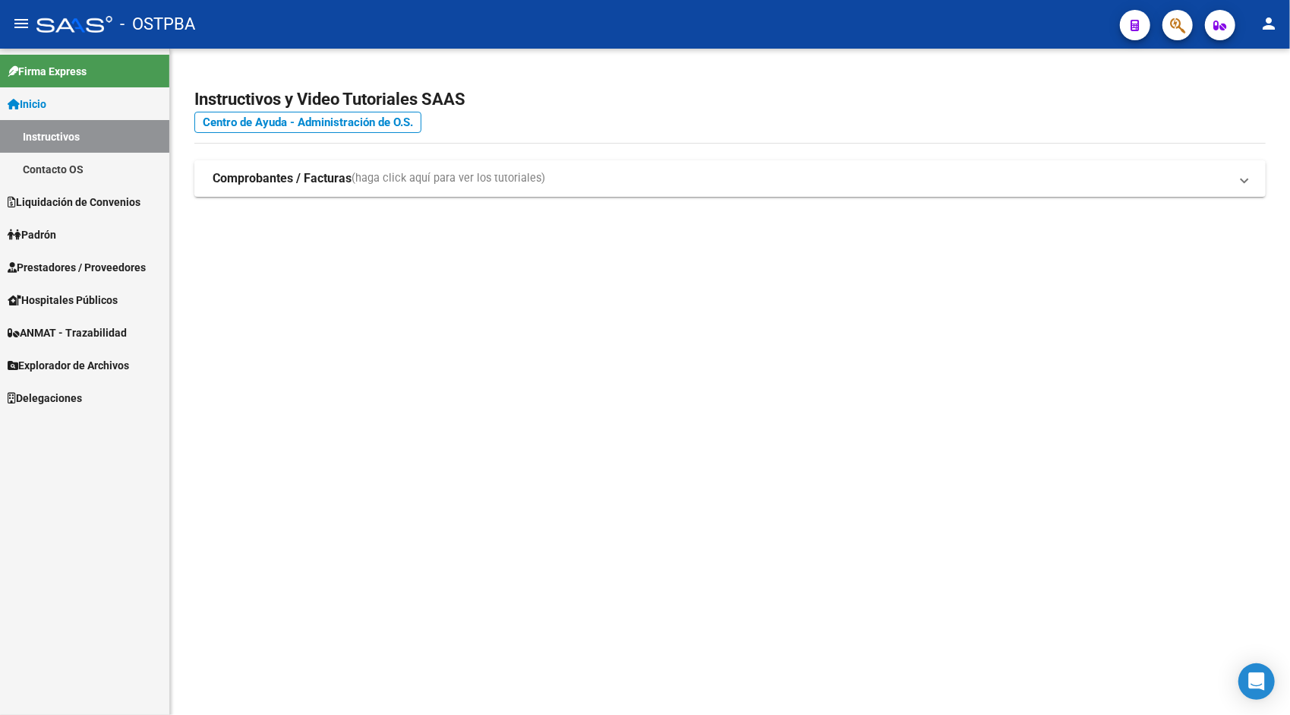
click at [62, 365] on span "Explorador de Archivos" at bounding box center [69, 365] width 122 height 17
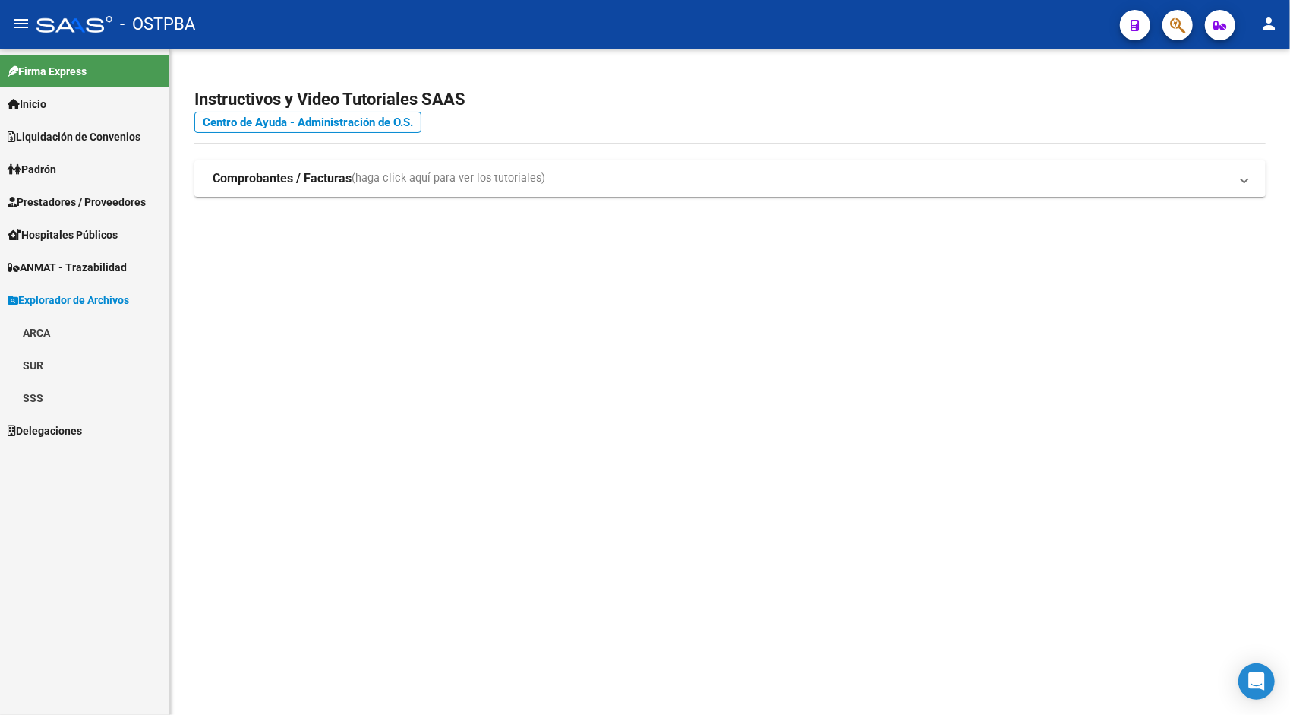
click at [46, 322] on link "ARCA" at bounding box center [84, 332] width 169 height 33
click at [82, 395] on link "Transferencias Detalles" at bounding box center [84, 397] width 169 height 33
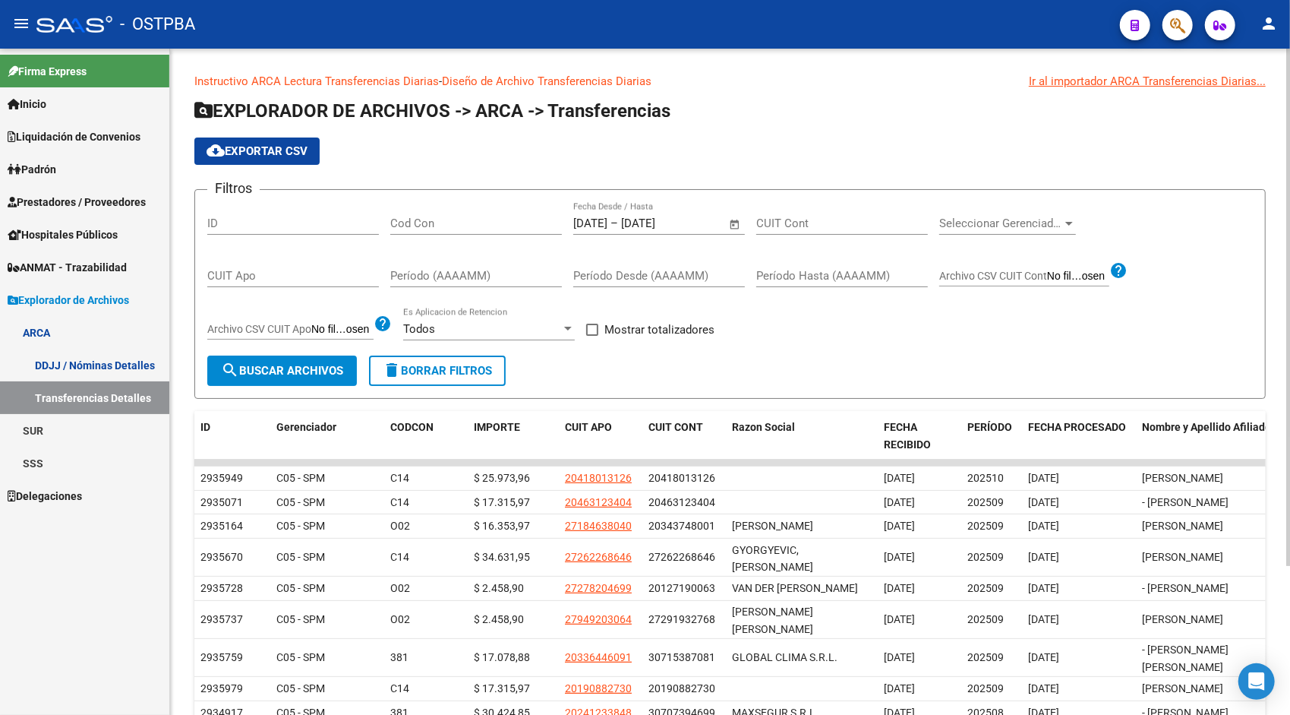
click at [732, 226] on span "Open calendar" at bounding box center [735, 224] width 36 height 36
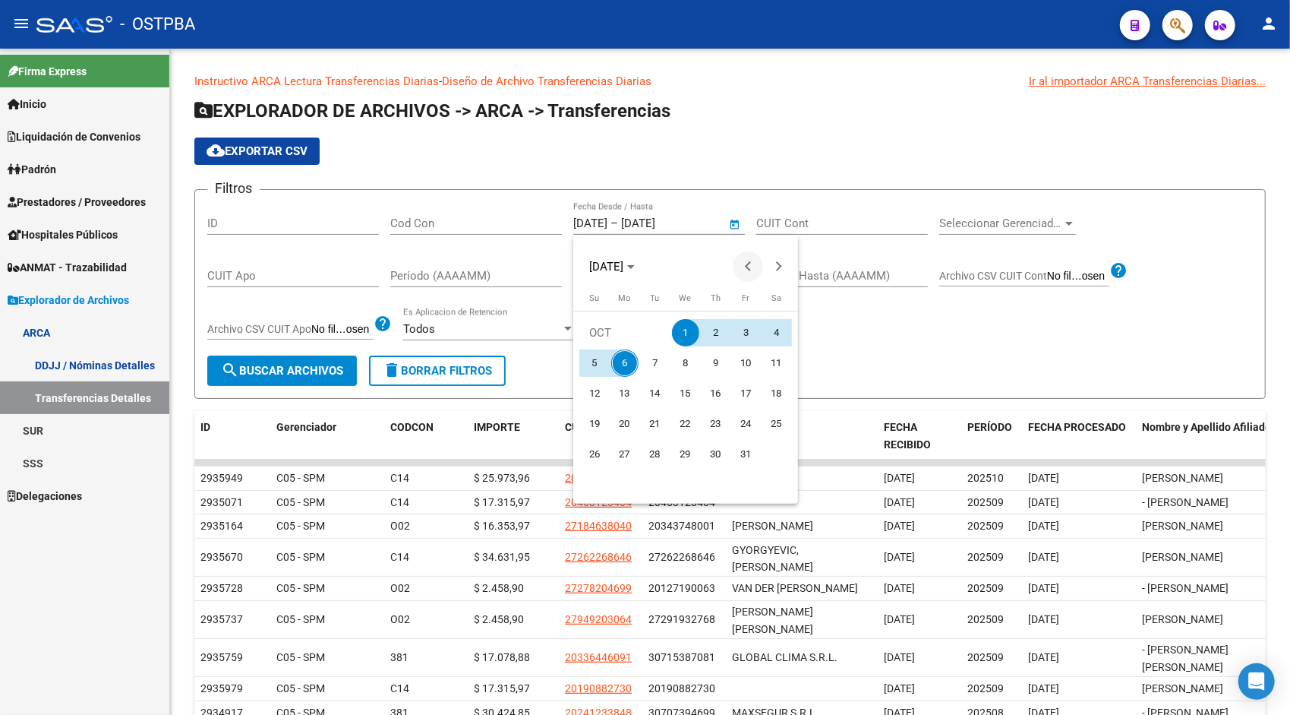
click at [750, 263] on button "Previous month" at bounding box center [748, 266] width 30 height 30
click at [592, 363] on span "1" at bounding box center [594, 362] width 27 height 27
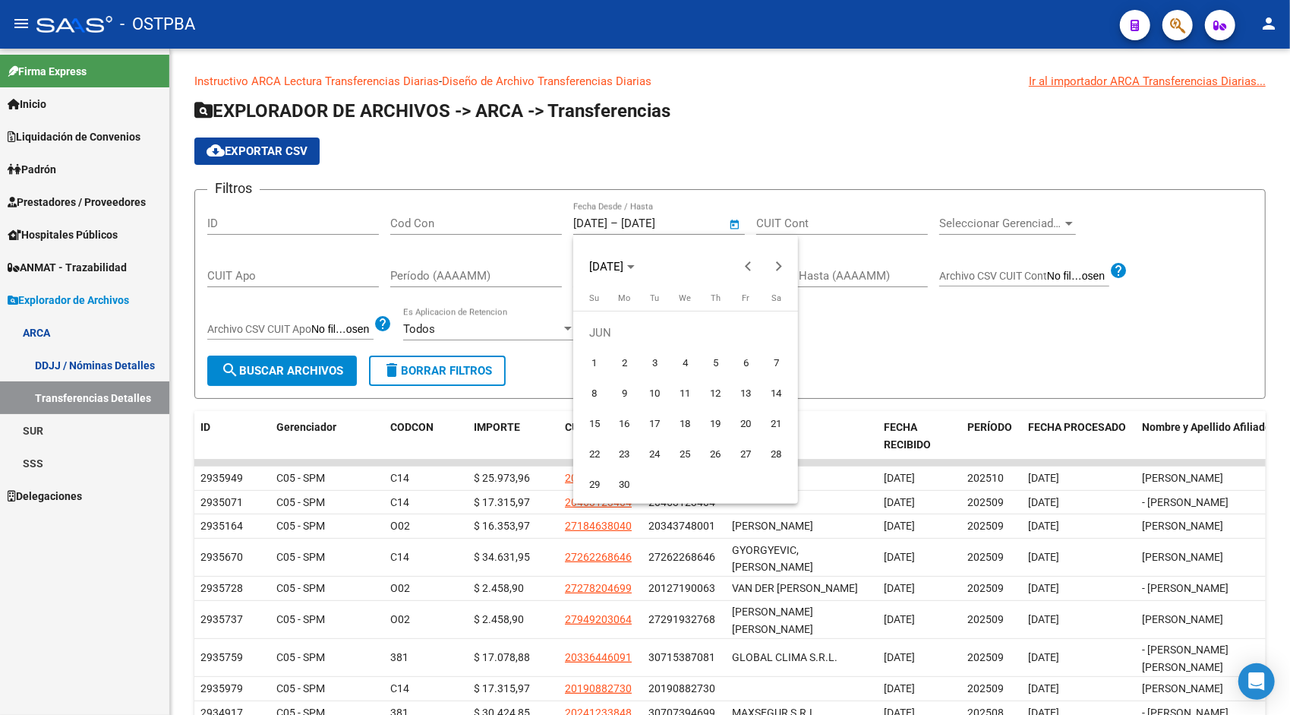
type input "[DATE]"
click at [775, 273] on span "Next month" at bounding box center [778, 266] width 30 height 30
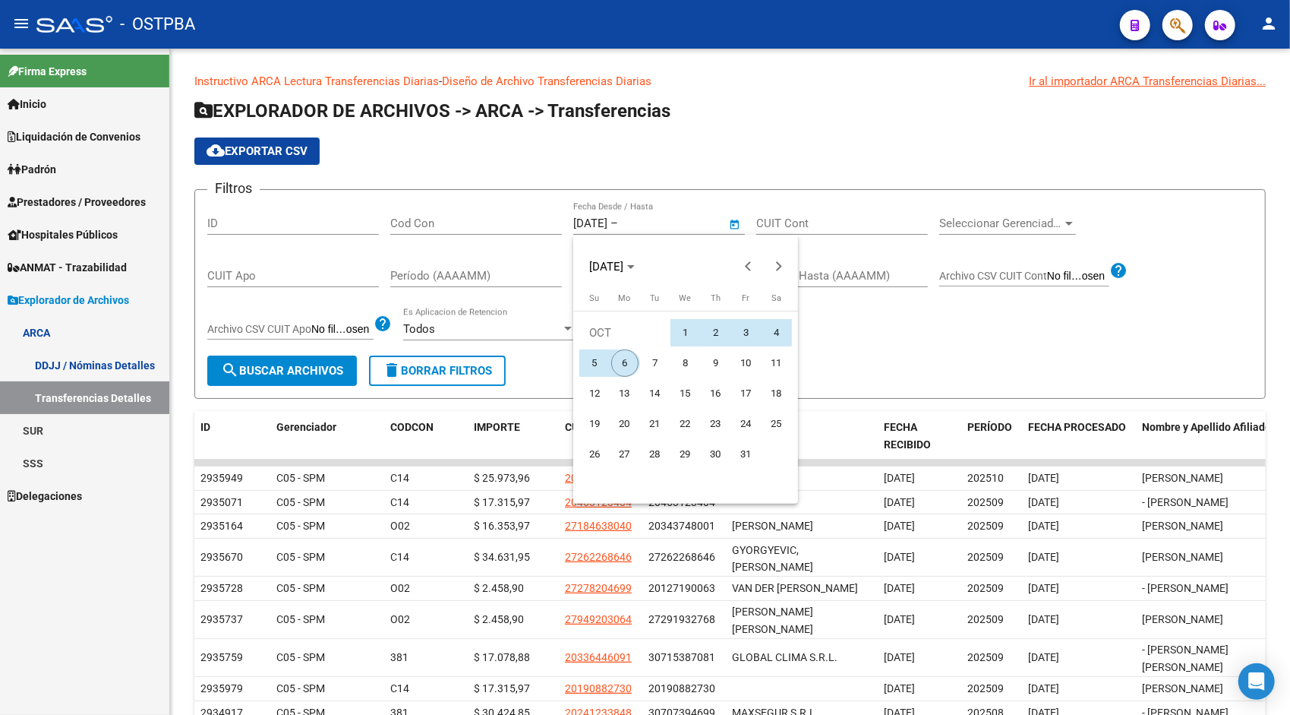
click at [621, 357] on span "6" at bounding box center [624, 362] width 27 height 27
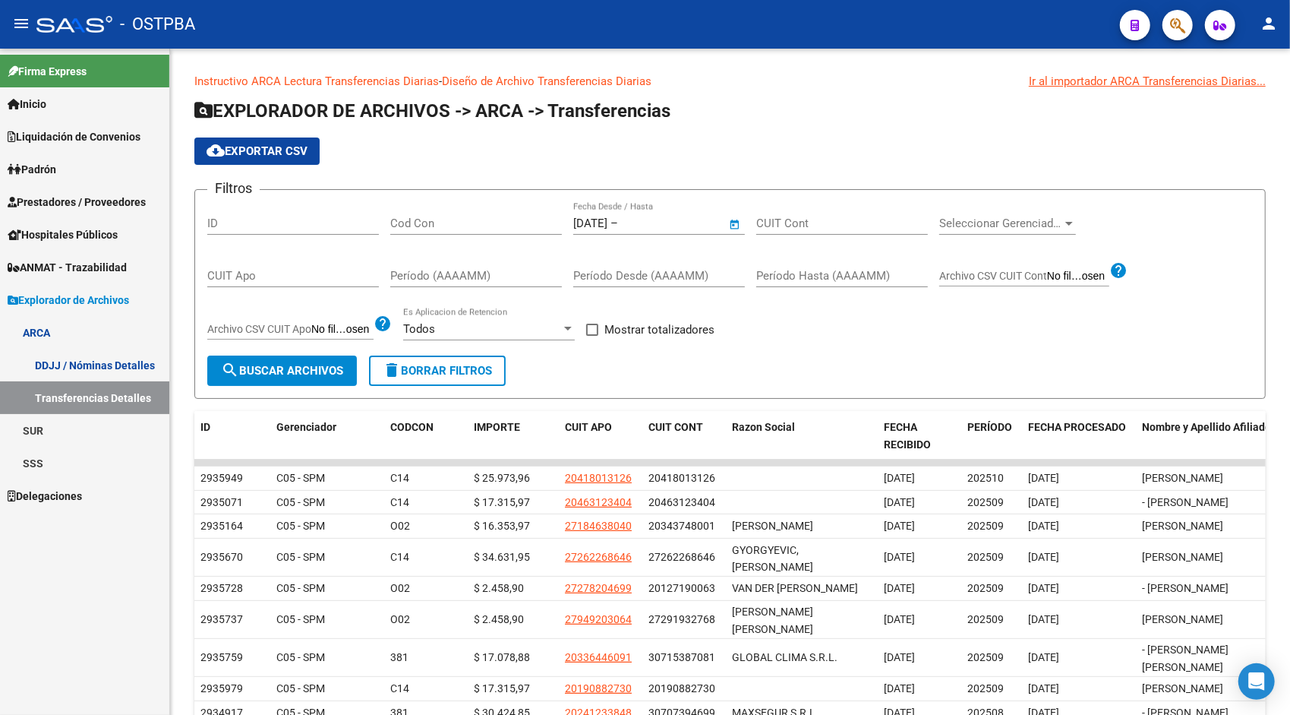
type input "[DATE]"
click at [311, 361] on button "search Buscar Archivos" at bounding box center [282, 370] width 150 height 30
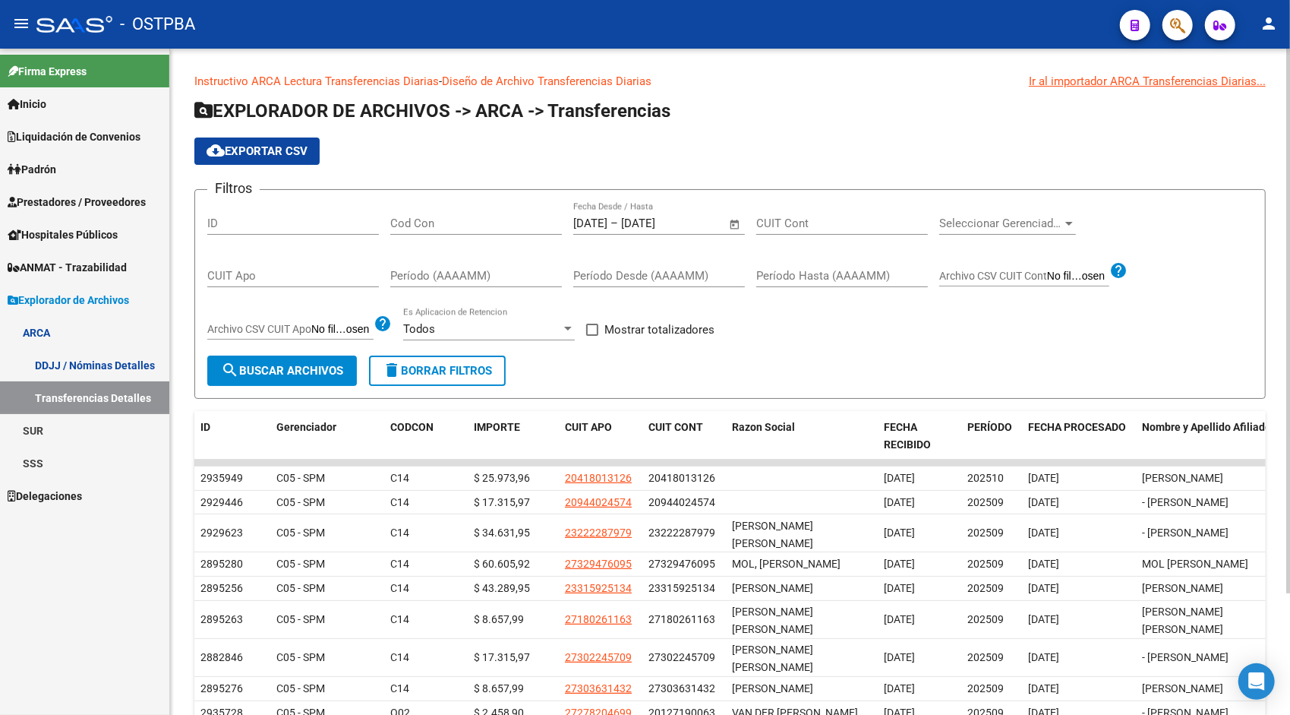
click at [260, 144] on span "cloud_download Exportar CSV" at bounding box center [257, 151] width 101 height 14
click at [71, 369] on link "DDJJ / Nóminas Detalles" at bounding box center [84, 365] width 169 height 33
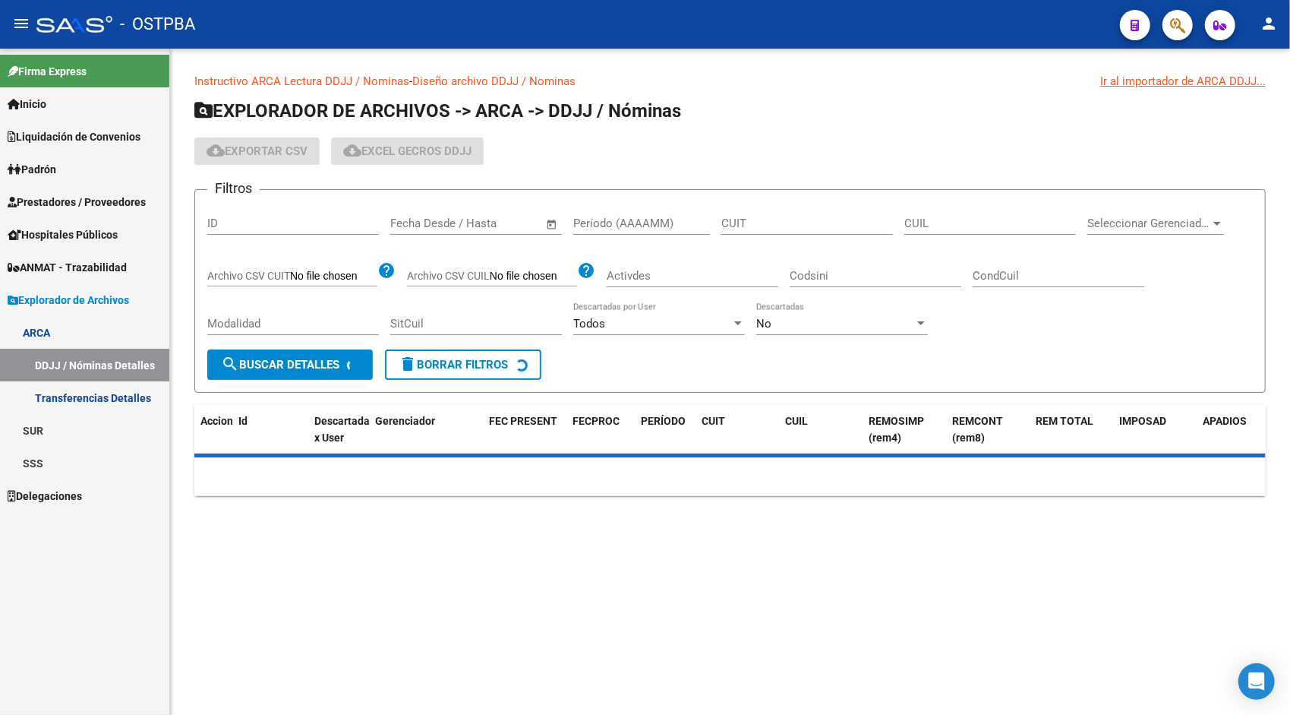
click at [518, 234] on div "Fecha inicio – Fecha fin Fecha Desde / Hasta" at bounding box center [466, 218] width 153 height 33
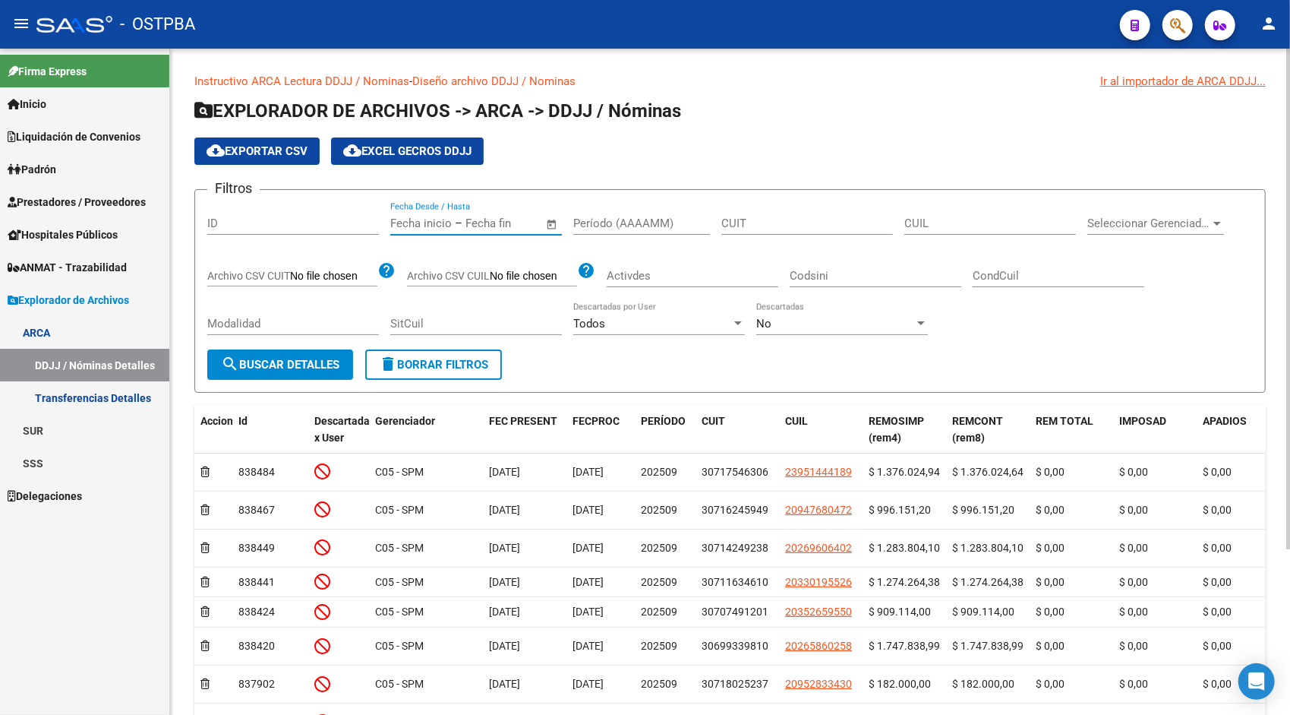
click at [503, 220] on input "text" at bounding box center [502, 223] width 74 height 14
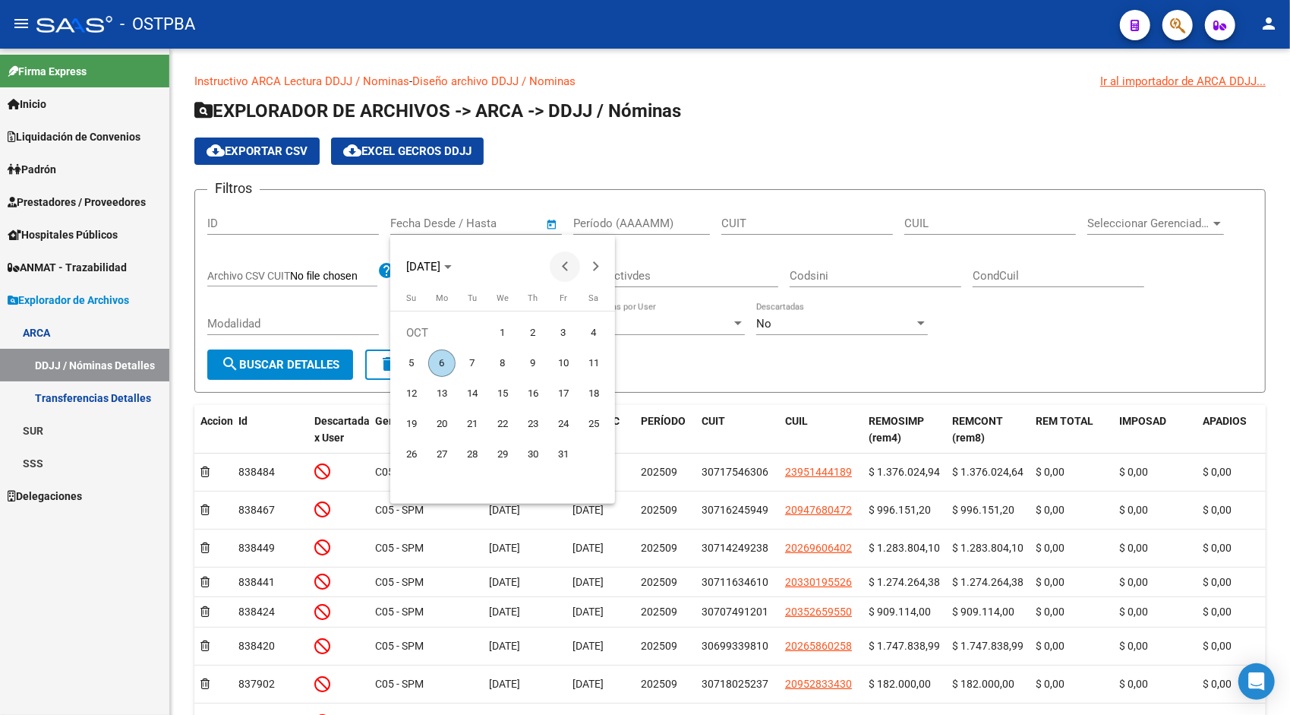
click at [579, 270] on span "Previous month" at bounding box center [565, 266] width 30 height 30
click at [572, 272] on span "Previous month" at bounding box center [565, 266] width 30 height 30
click at [568, 330] on span "1" at bounding box center [563, 332] width 27 height 27
type input "[DATE]"
click at [598, 254] on span "Next month" at bounding box center [595, 266] width 30 height 30
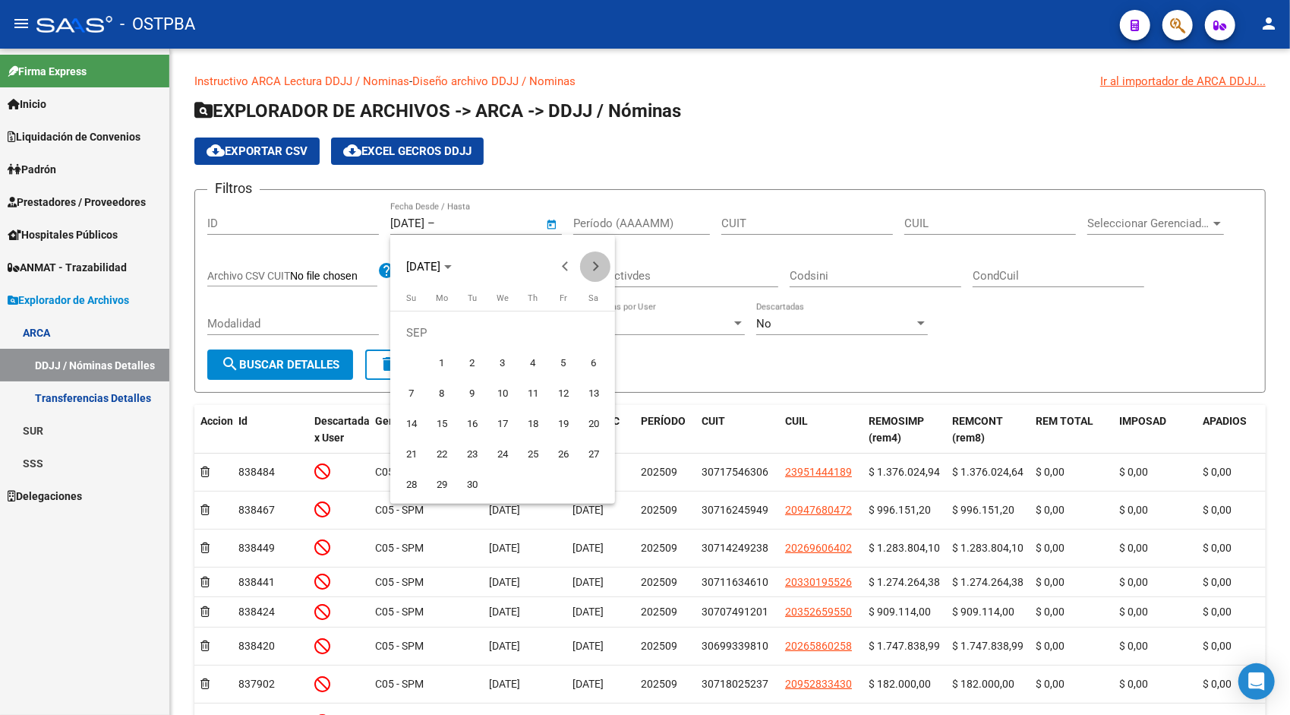
click at [598, 254] on span "Next month" at bounding box center [595, 266] width 30 height 30
click at [446, 355] on span "6" at bounding box center [441, 362] width 27 height 27
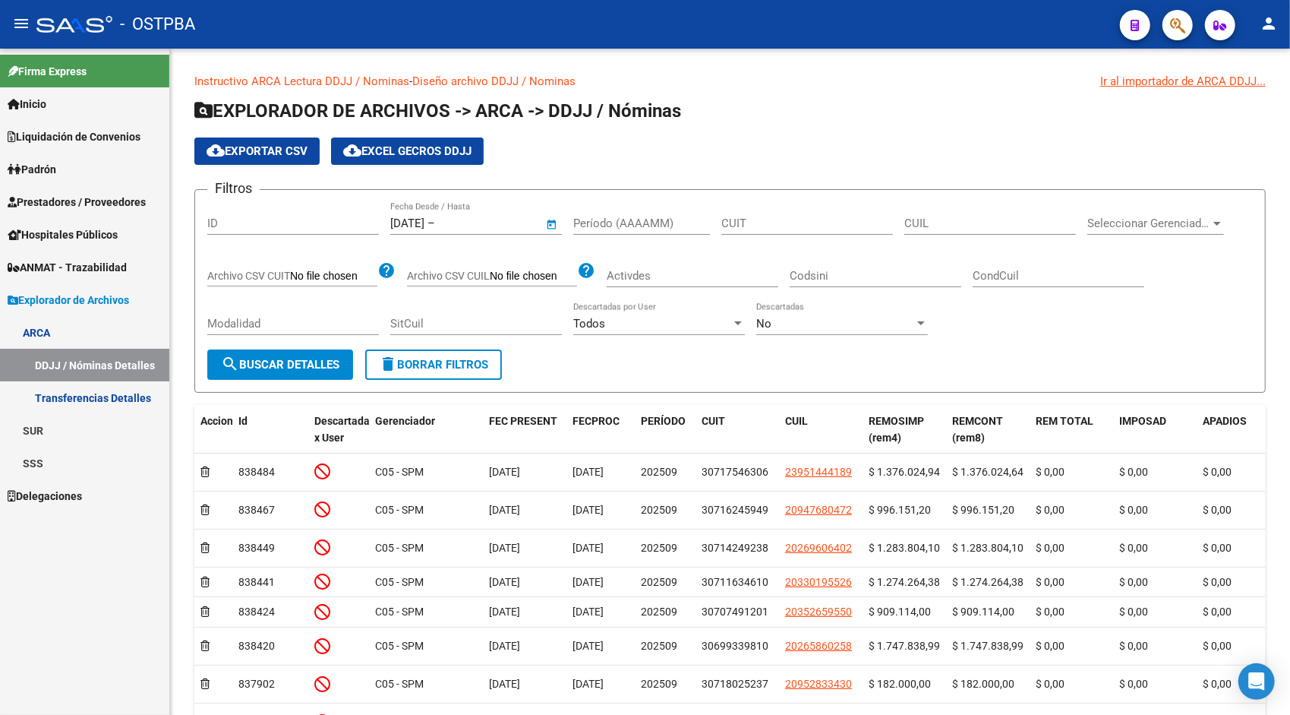
type input "[DATE]"
click at [279, 347] on div "Modalidad" at bounding box center [293, 325] width 172 height 47
click at [278, 352] on button "search Buscar Detalles" at bounding box center [280, 364] width 146 height 30
click at [289, 150] on span "cloud_download Exportar CSV" at bounding box center [257, 151] width 101 height 14
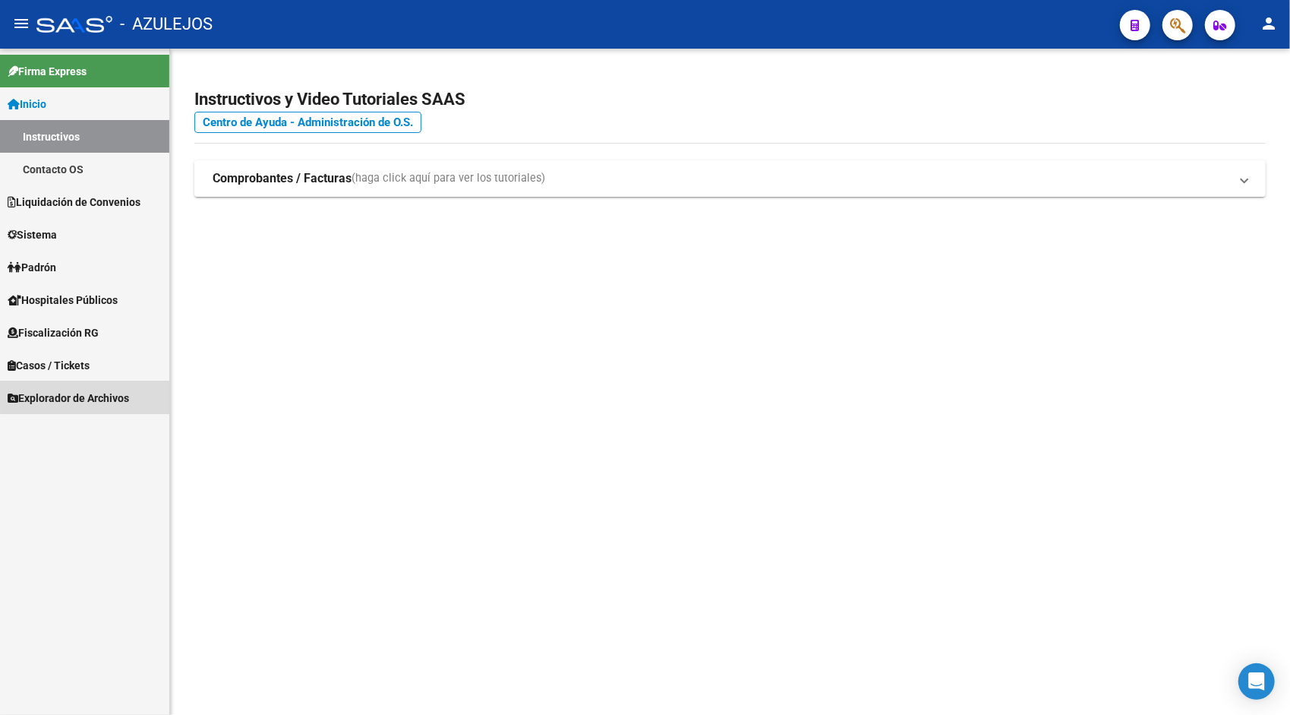
click at [85, 397] on span "Explorador de Archivos" at bounding box center [69, 398] width 122 height 17
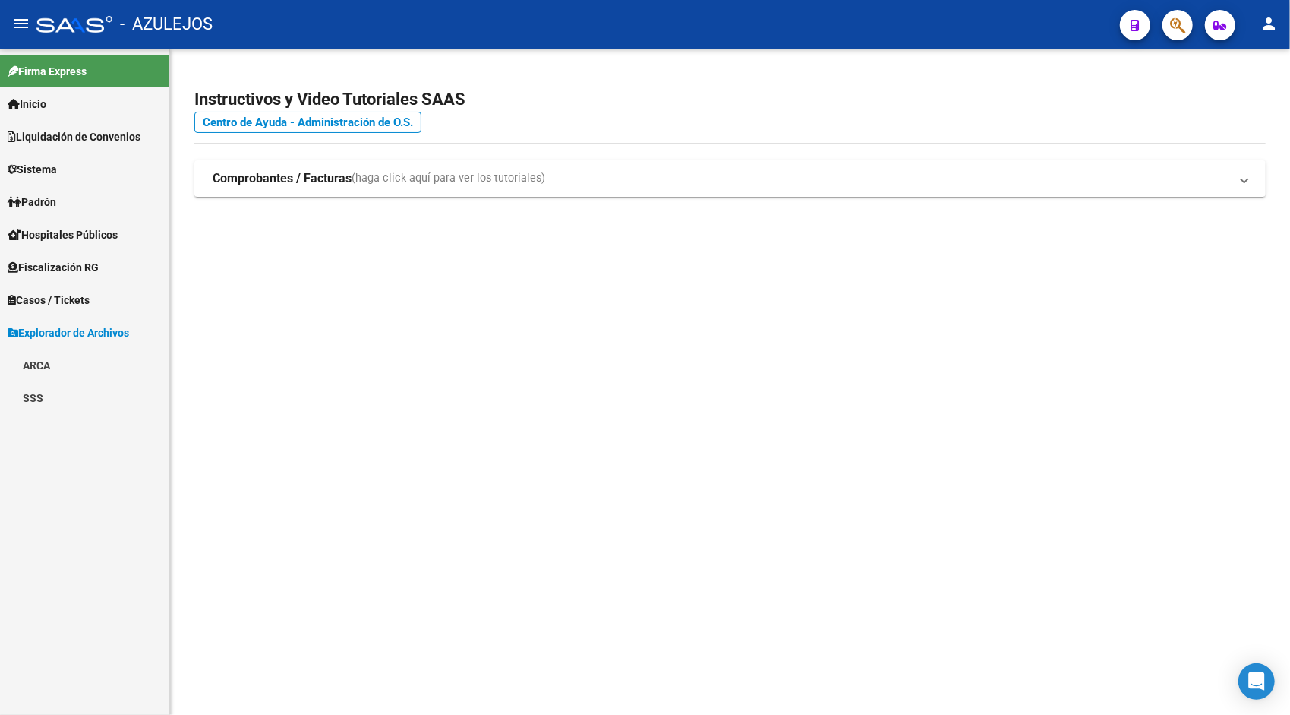
click at [58, 369] on link "ARCA" at bounding box center [84, 365] width 169 height 33
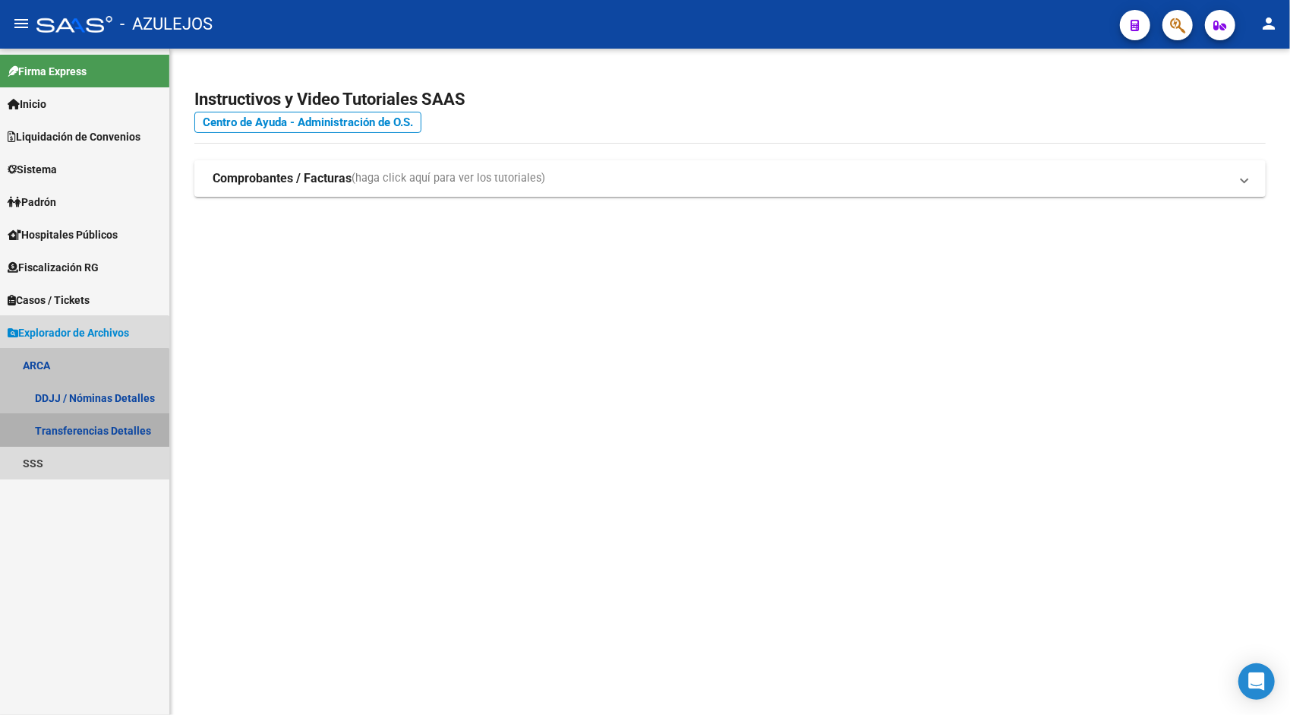
click at [83, 424] on link "Transferencias Detalles" at bounding box center [84, 430] width 169 height 33
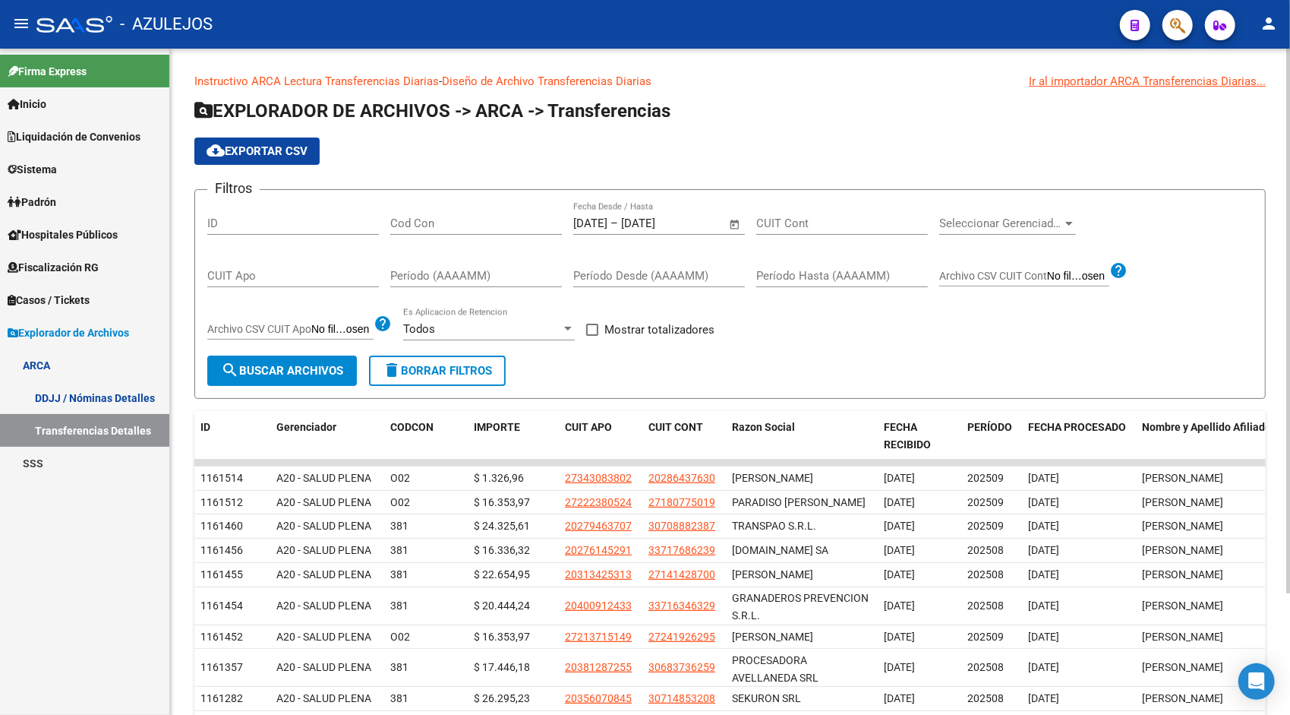
click at [737, 215] on span "Open calendar" at bounding box center [735, 224] width 36 height 36
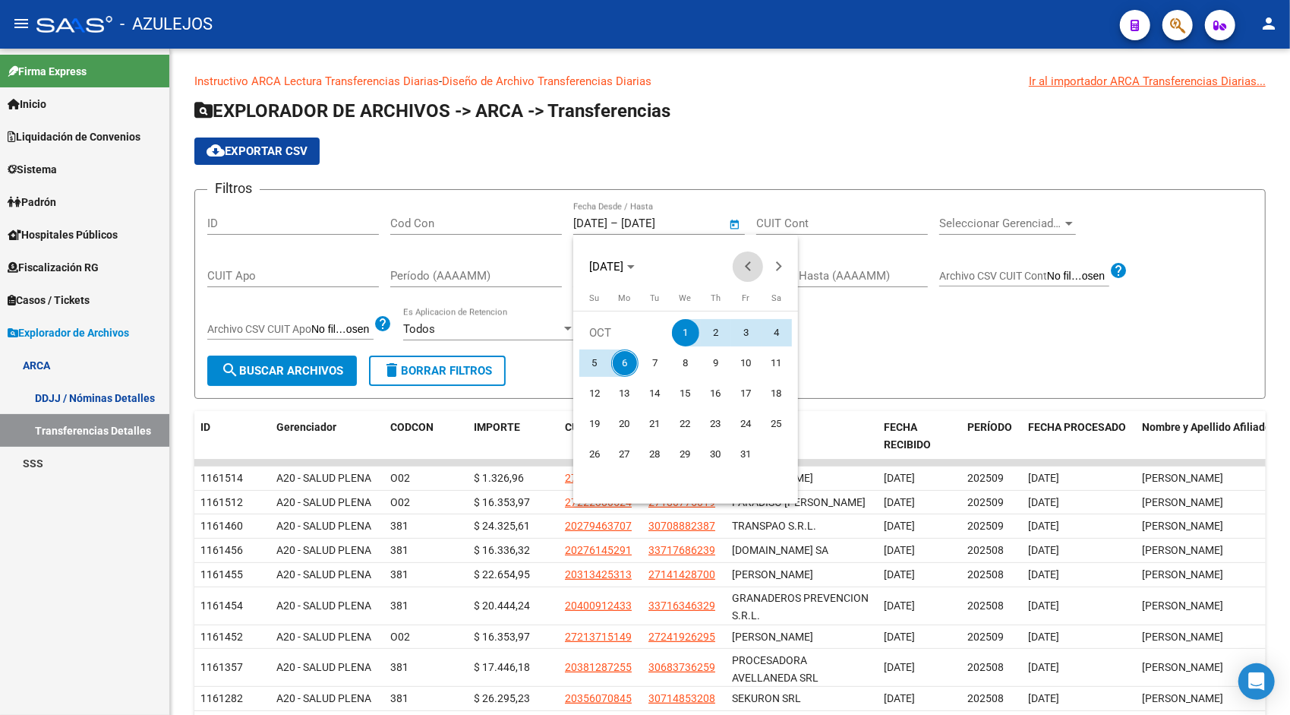
click at [753, 266] on button "Previous month" at bounding box center [748, 266] width 30 height 30
click at [590, 361] on span "1" at bounding box center [594, 362] width 27 height 27
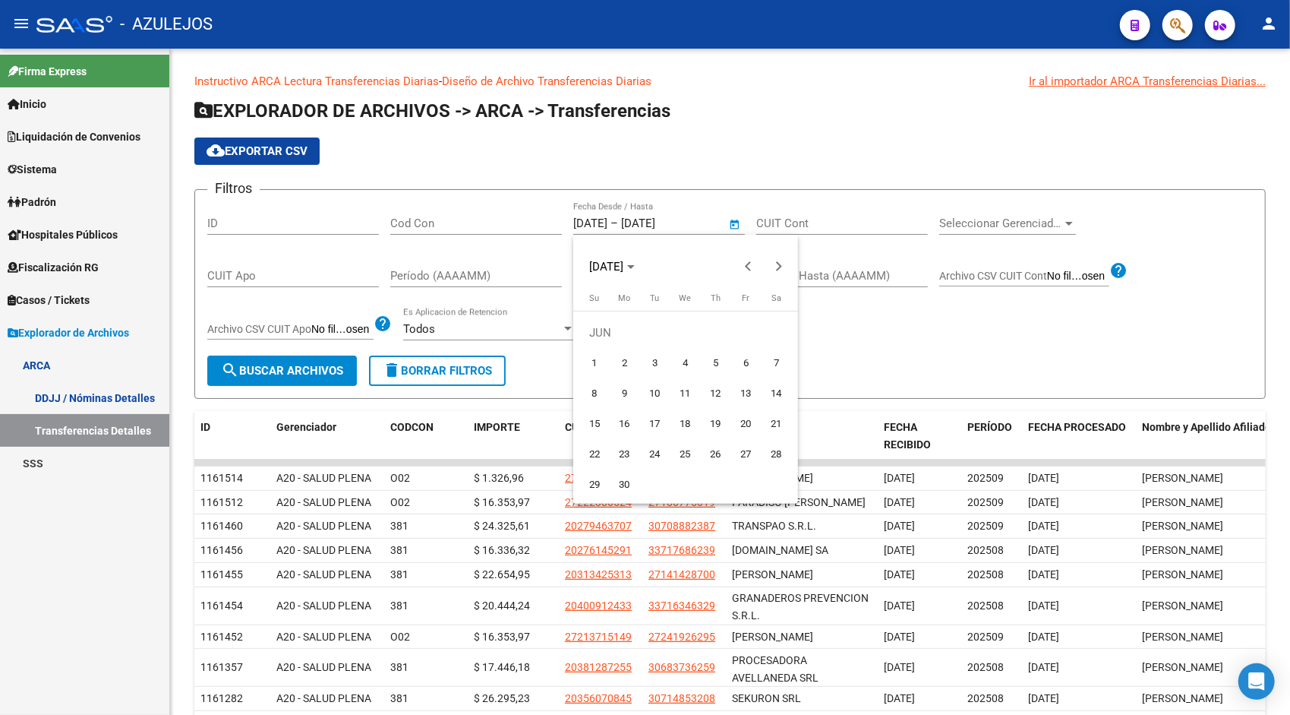
type input "[DATE]"
click at [775, 276] on span "Next month" at bounding box center [778, 266] width 30 height 30
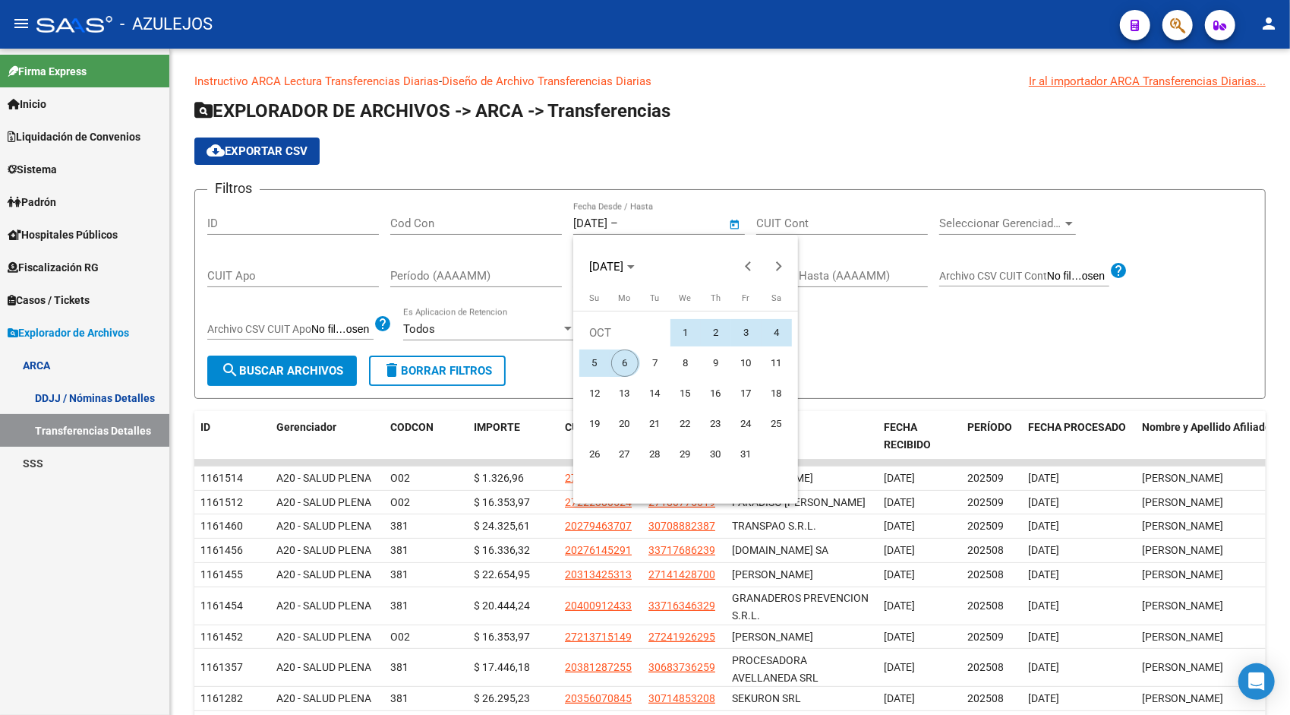
click at [630, 362] on span "6" at bounding box center [624, 362] width 27 height 27
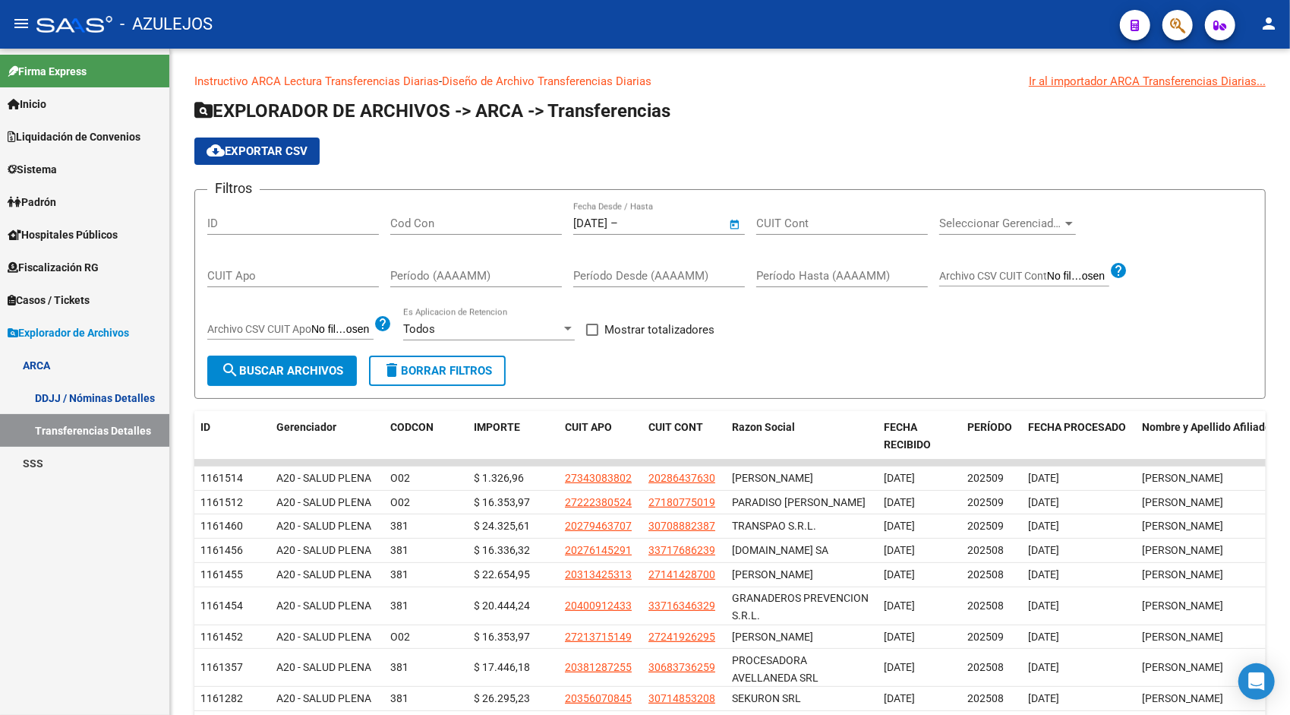
type input "[DATE]"
click at [320, 375] on span "search Buscar Archivos" at bounding box center [282, 371] width 122 height 14
click at [269, 154] on span "cloud_download Exportar CSV" at bounding box center [257, 151] width 101 height 14
click at [125, 403] on link "DDJJ / Nóminas Detalles" at bounding box center [84, 397] width 169 height 33
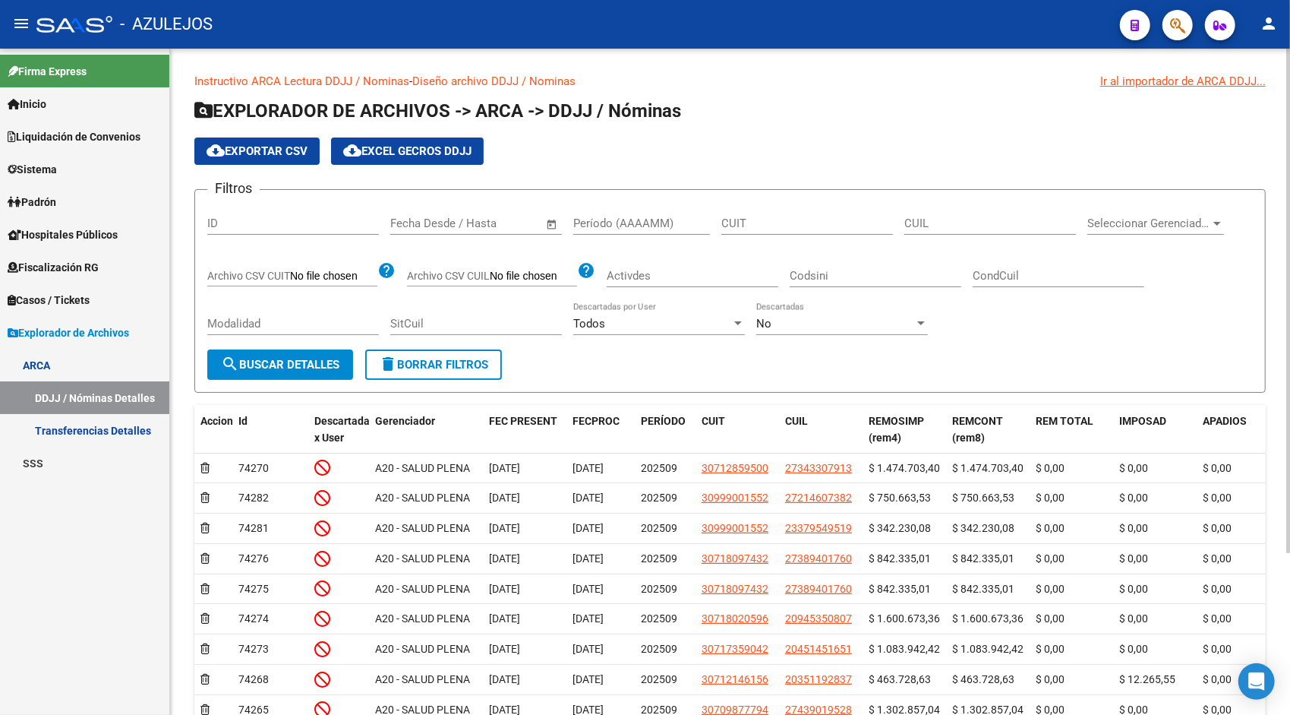
click at [553, 226] on span "Open calendar" at bounding box center [552, 224] width 36 height 36
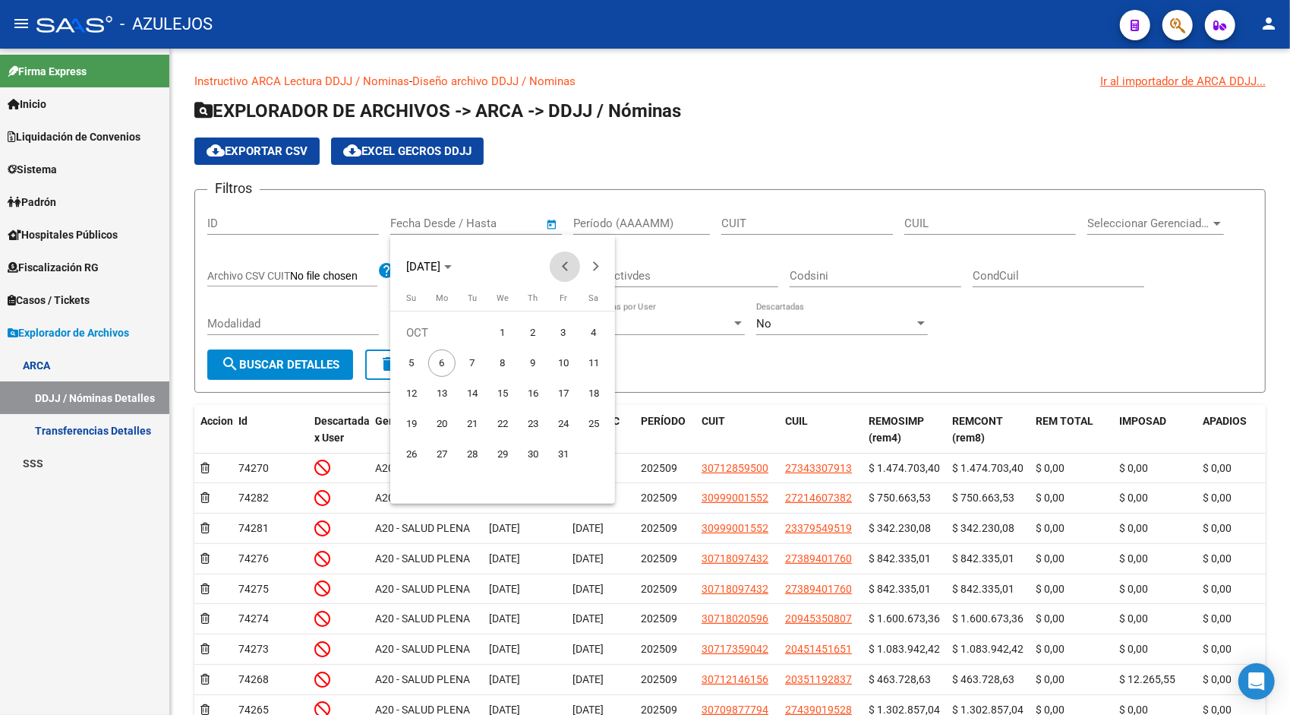
click at [563, 266] on button "Previous month" at bounding box center [565, 266] width 30 height 30
click at [557, 330] on span "1" at bounding box center [563, 332] width 27 height 27
type input "[DATE]"
click at [595, 264] on button "Next month" at bounding box center [595, 266] width 30 height 30
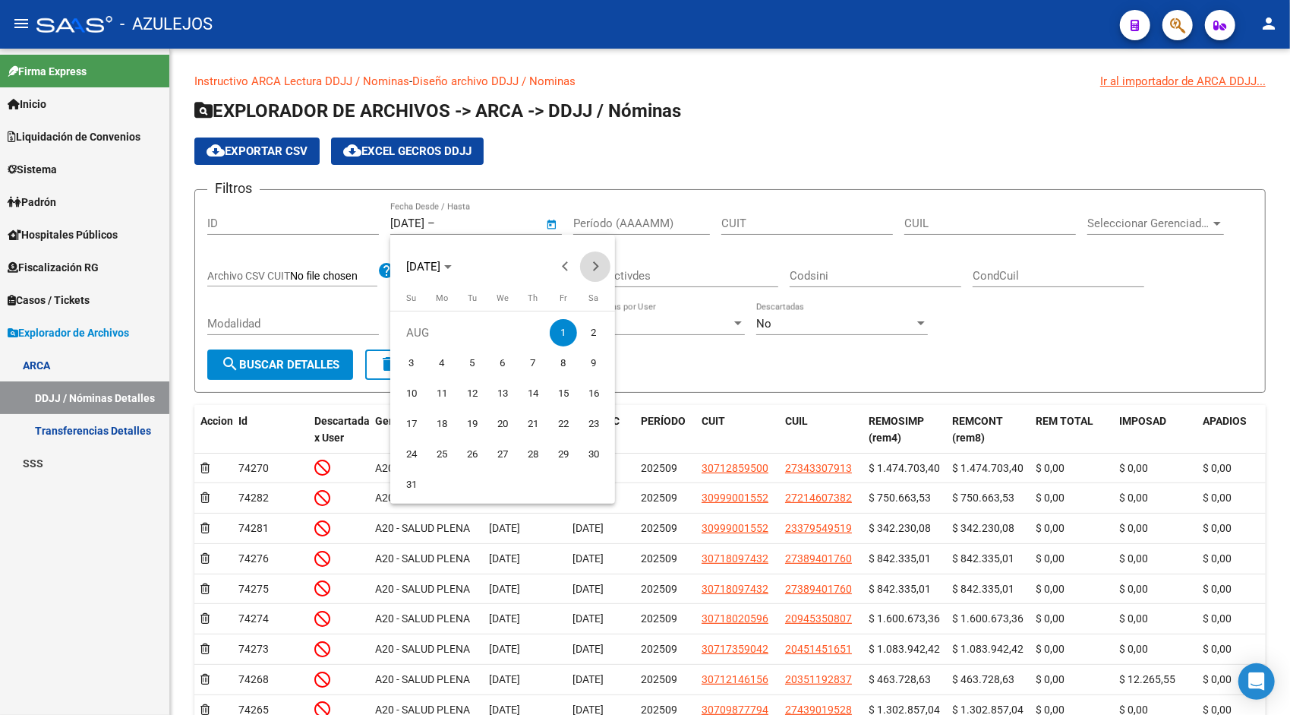
click at [595, 264] on button "Next month" at bounding box center [595, 266] width 30 height 30
click at [443, 358] on span "6" at bounding box center [441, 362] width 27 height 27
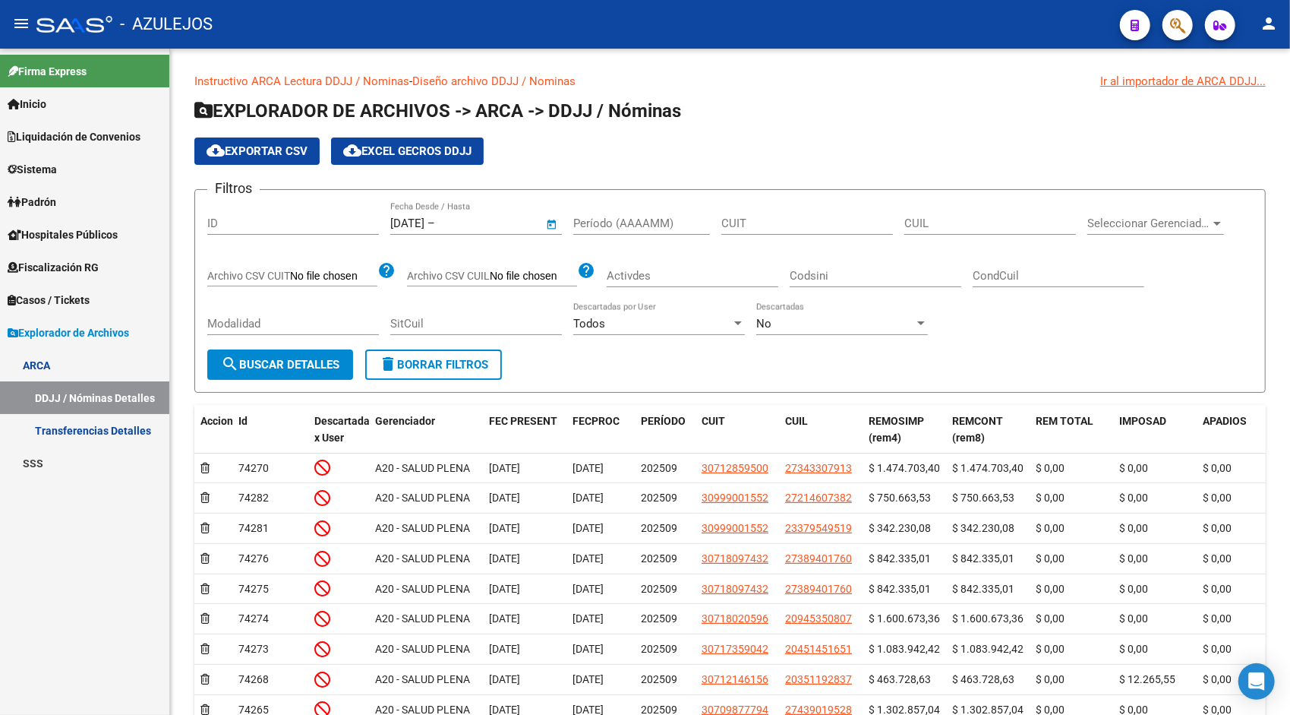
type input "[DATE]"
click at [299, 380] on form "Filtros ID [DATE] [DATE] – [DATE] Fecha fin Fecha Desde / Hasta Período (AAAAMM…" at bounding box center [729, 291] width 1071 height 204
click at [267, 362] on span "search Buscar Detalles" at bounding box center [280, 365] width 118 height 14
click at [289, 143] on button "cloud_download Exportar CSV" at bounding box center [256, 150] width 125 height 27
